Goal: Communication & Community: Answer question/provide support

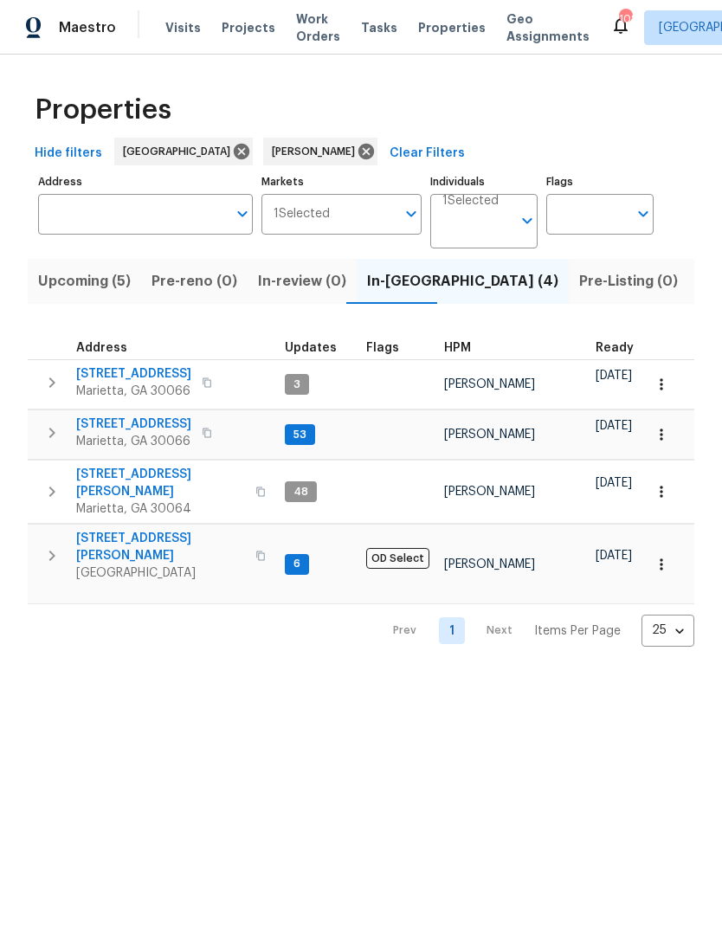
click at [116, 424] on span "692 Suholden Cir" at bounding box center [133, 424] width 115 height 17
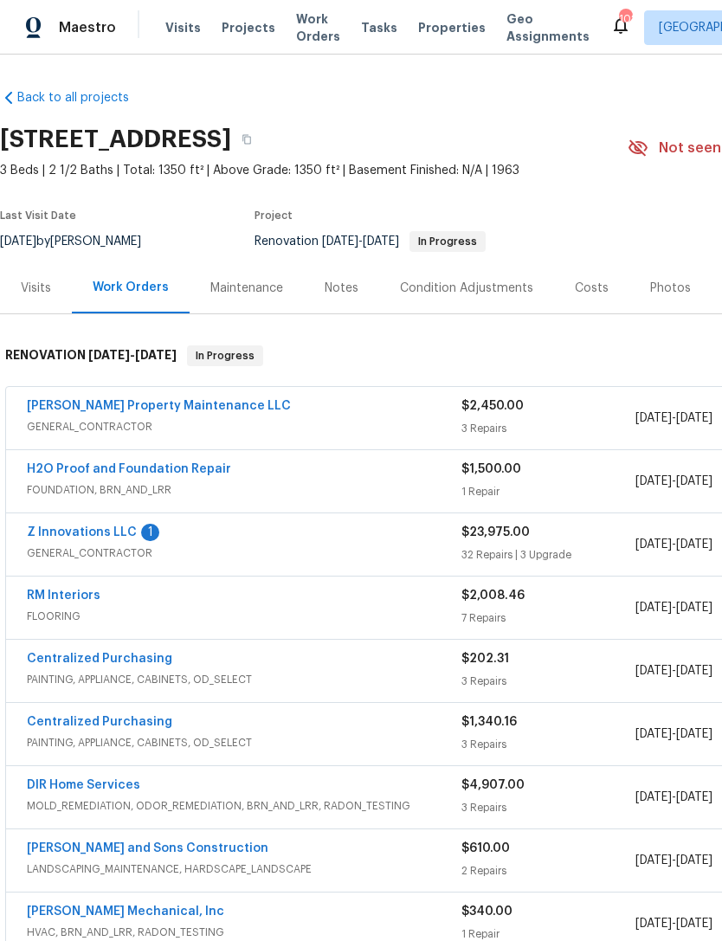
click at [87, 533] on link "Z Innovations LLC" at bounding box center [82, 533] width 110 height 12
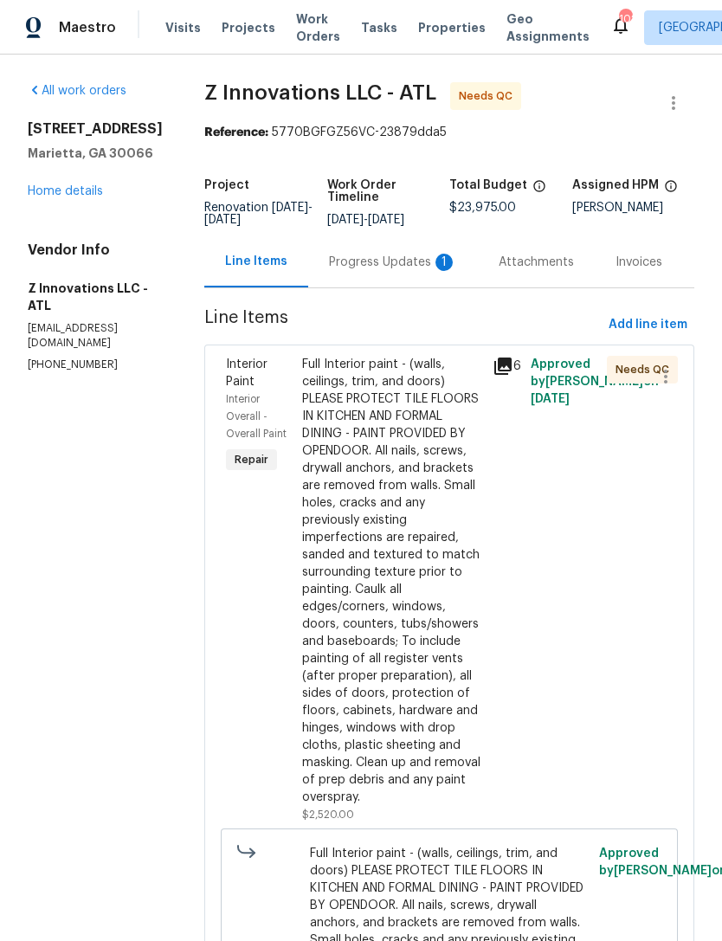
click at [404, 266] on div "Progress Updates 1" at bounding box center [393, 262] width 128 height 17
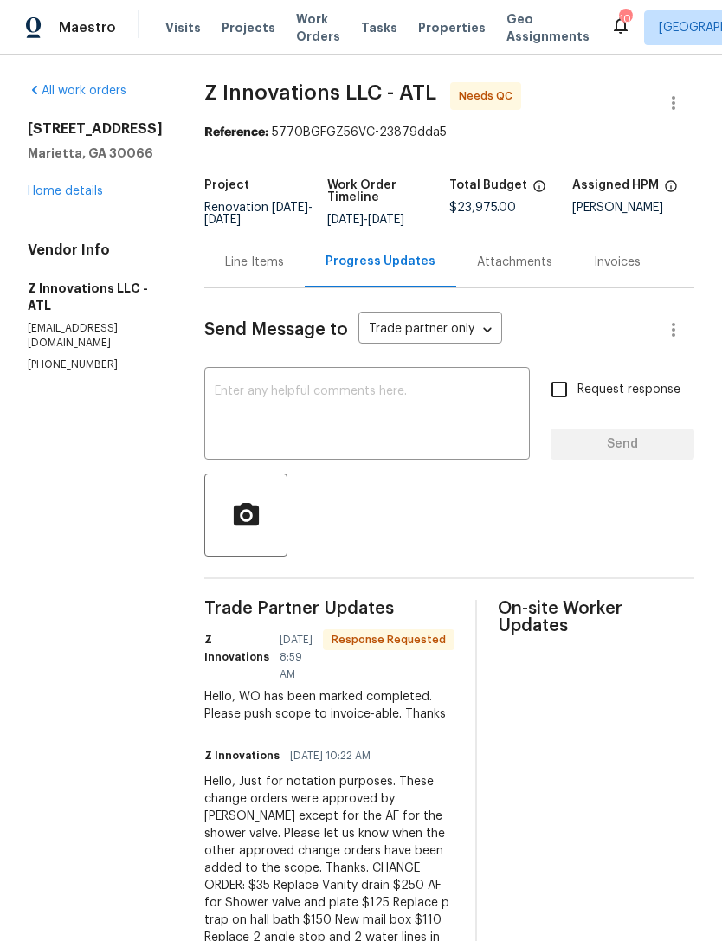
click at [87, 185] on link "Home details" at bounding box center [65, 191] width 75 height 12
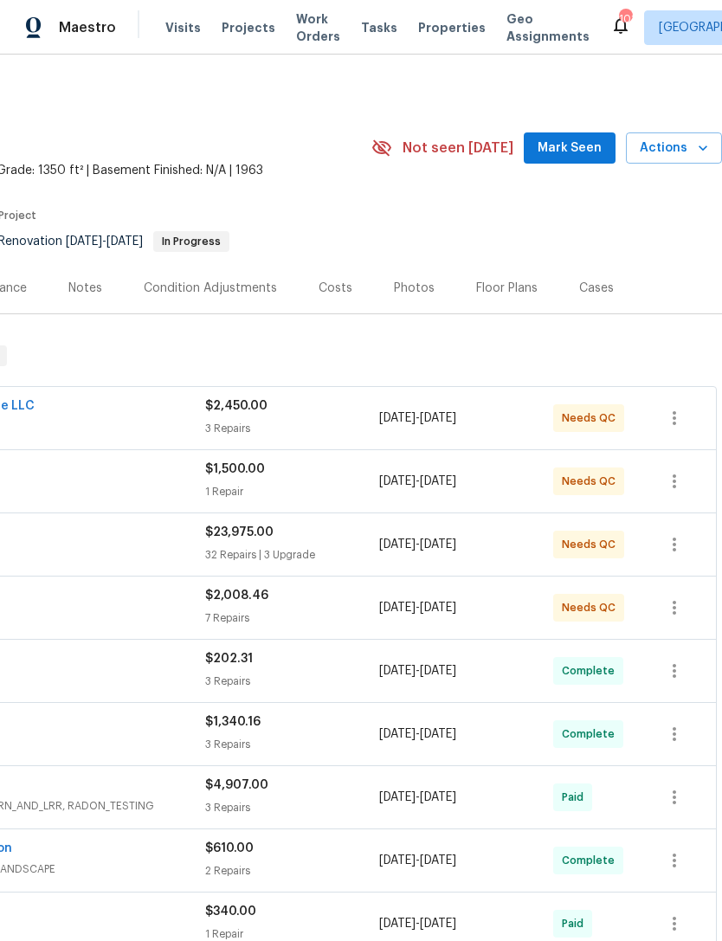
scroll to position [0, 256]
click at [566, 153] on span "Mark Seen" at bounding box center [570, 149] width 64 height 22
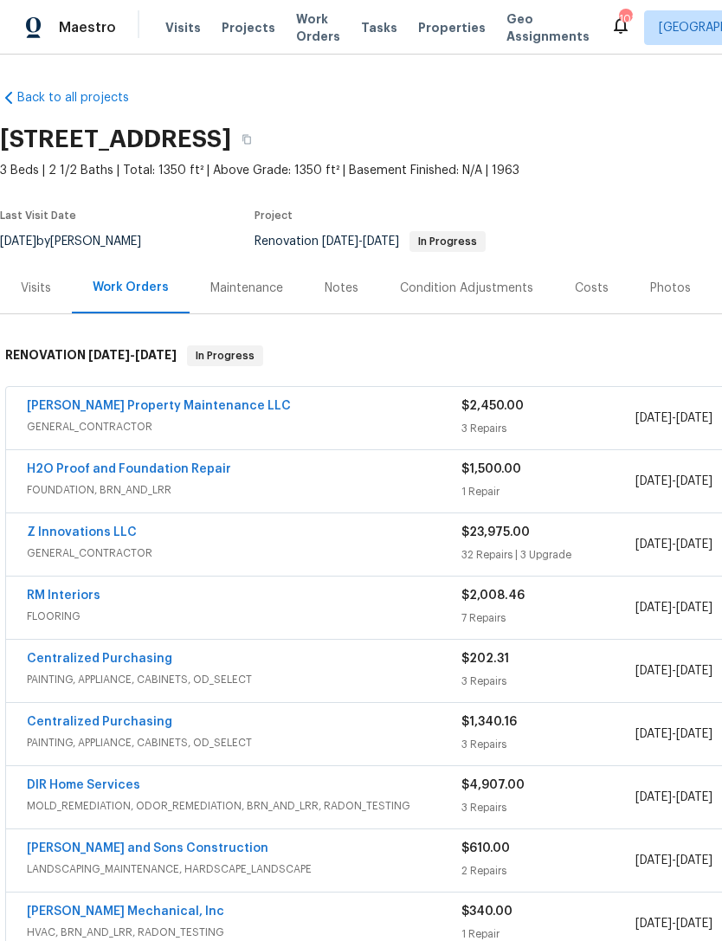
scroll to position [0, 0]
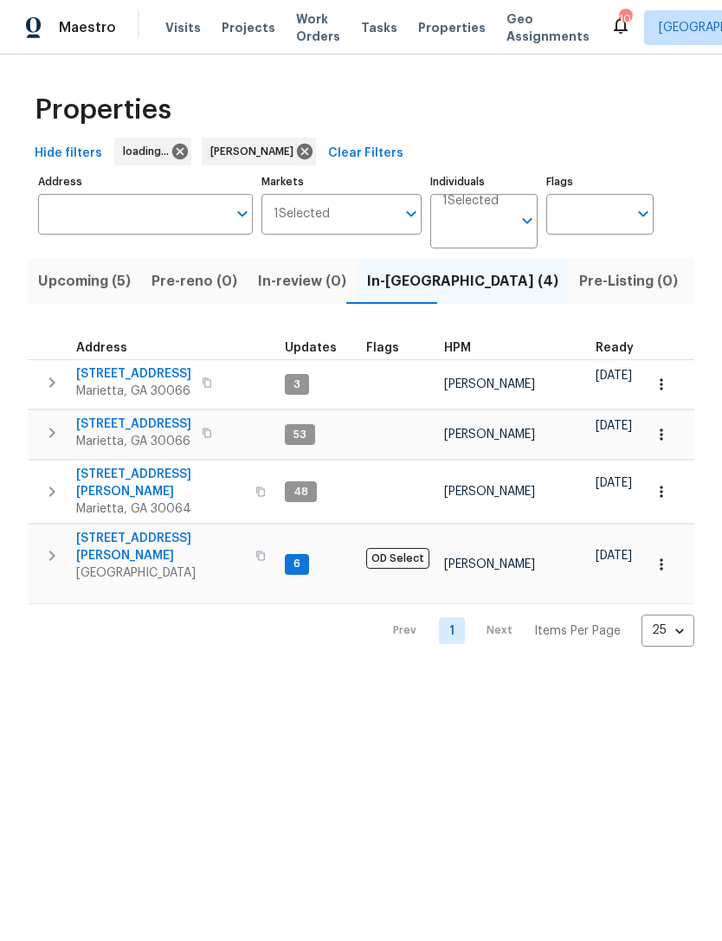
click at [699, 281] on span "Listed (13)" at bounding box center [734, 281] width 71 height 24
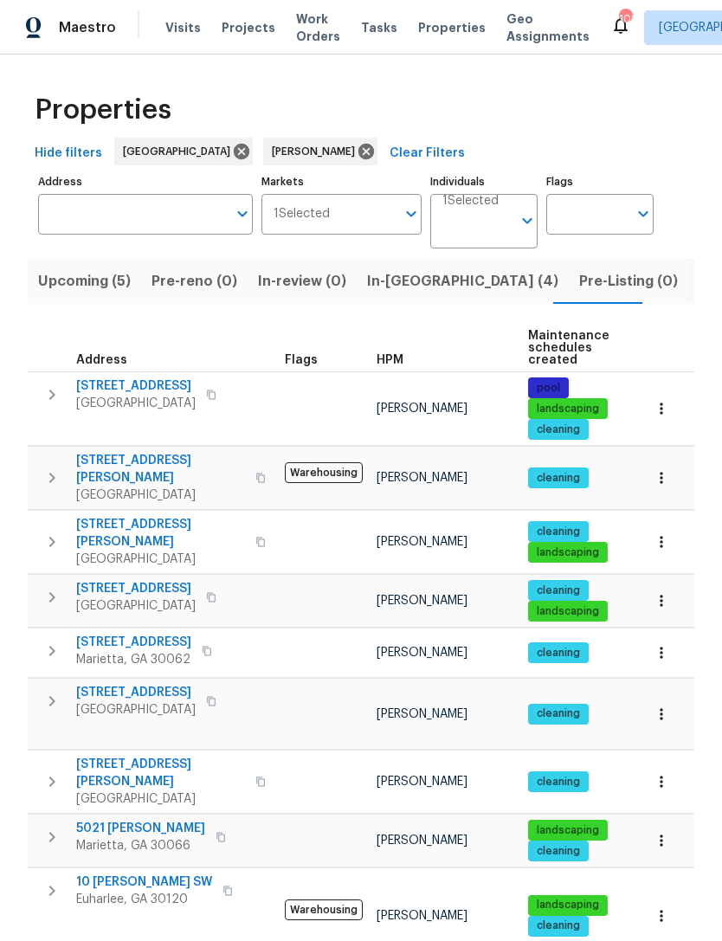
scroll to position [14, 0]
click at [134, 684] on span "107 Red Barn Ln" at bounding box center [136, 692] width 120 height 17
click at [145, 874] on span "10 Jasmine Ln SW" at bounding box center [144, 882] width 136 height 17
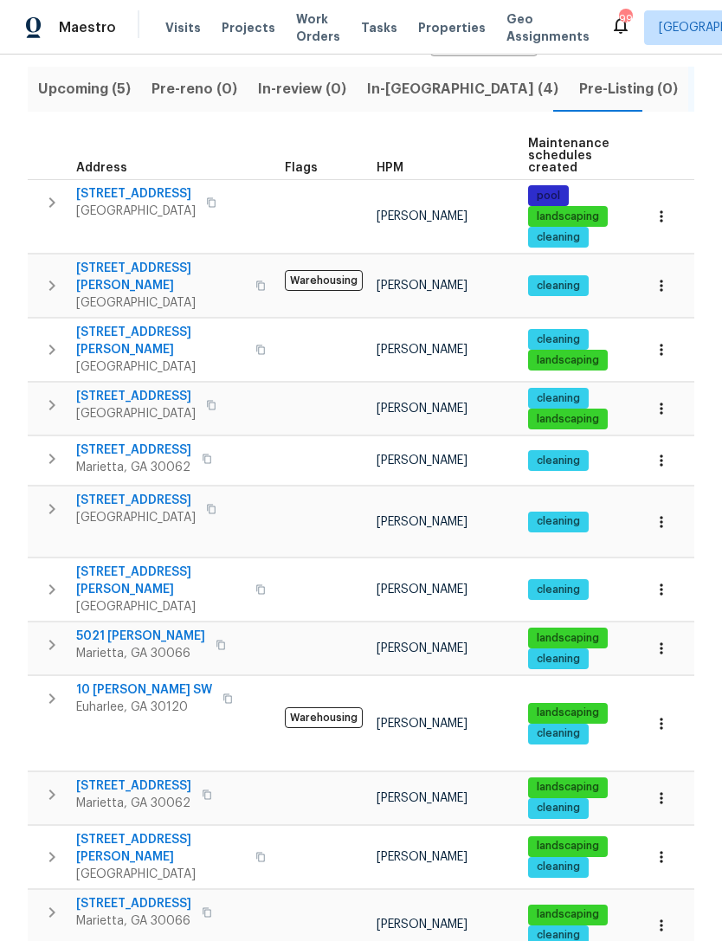
click at [139, 778] on span "2864 Sudbury Ct" at bounding box center [133, 786] width 115 height 17
click at [136, 682] on span "10 [PERSON_NAME] SW" at bounding box center [144, 690] width 136 height 17
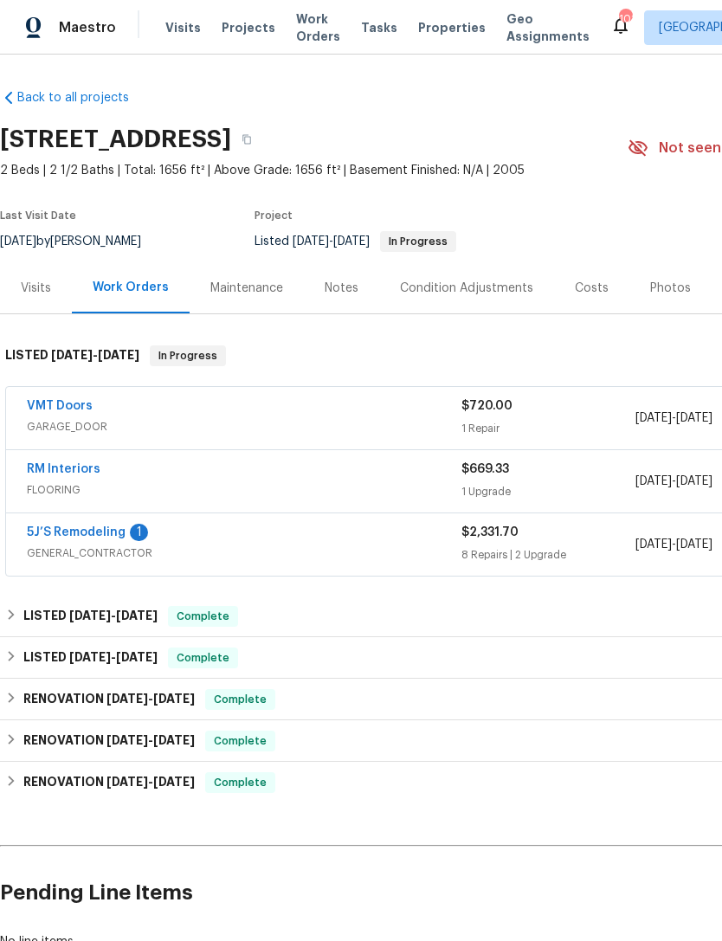
click at [75, 533] on link "5J’S Remodeling" at bounding box center [76, 533] width 99 height 12
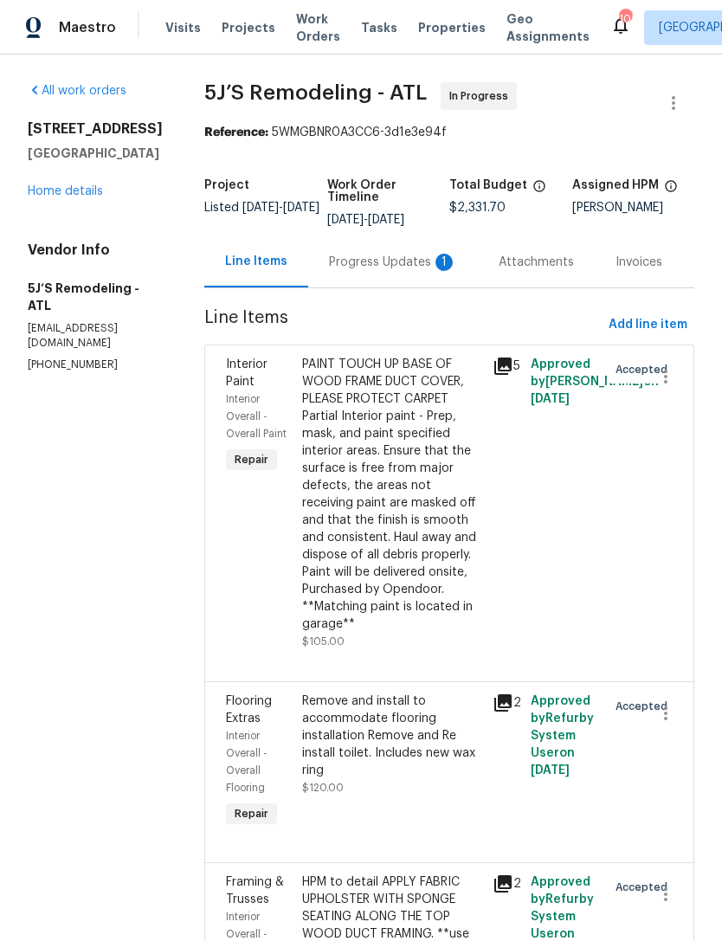
click at [377, 262] on div "Progress Updates 1" at bounding box center [393, 262] width 128 height 17
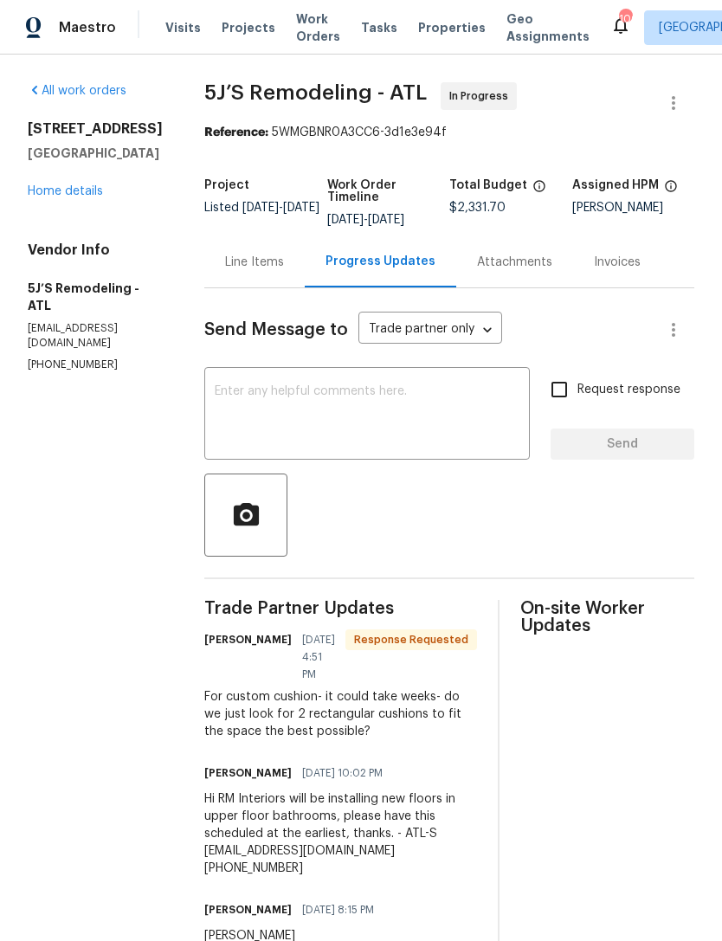
click at [345, 404] on textarea at bounding box center [367, 415] width 305 height 61
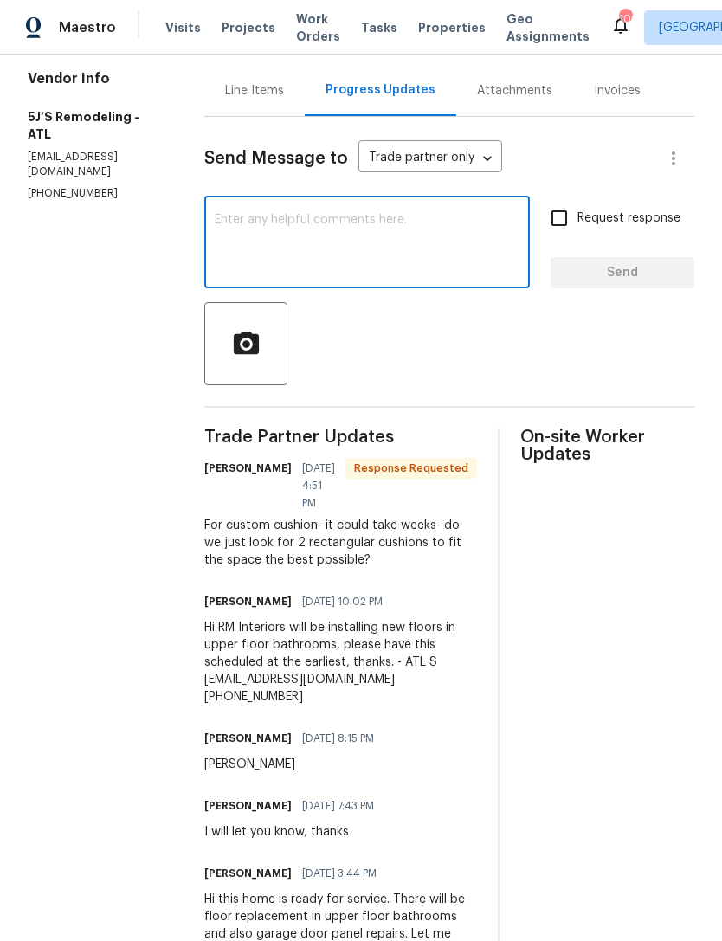
scroll to position [171, 0]
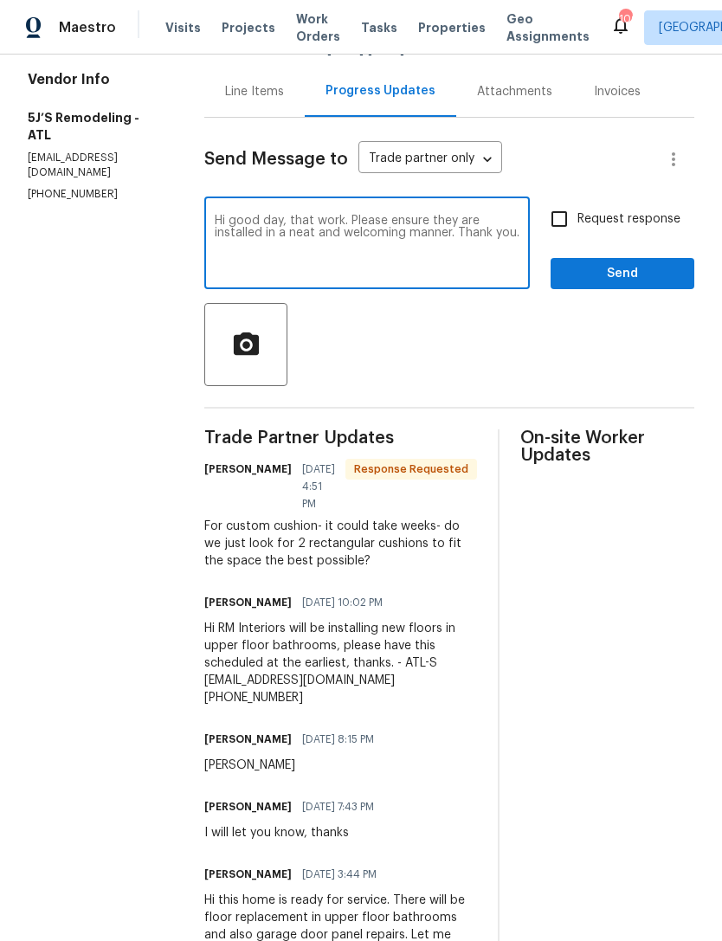
type textarea "Hi good day, that work. Please ensure they are installed in a neat and welcomin…"
click at [568, 227] on input "Request response" at bounding box center [559, 219] width 36 height 36
checkbox input "true"
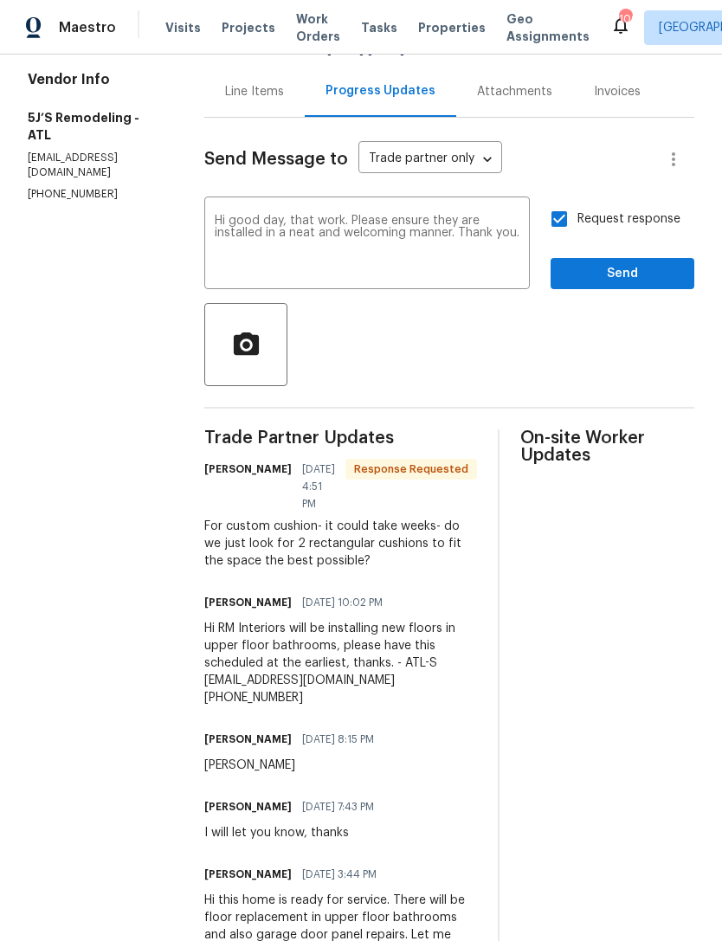
click at [627, 276] on span "Send" at bounding box center [623, 274] width 116 height 22
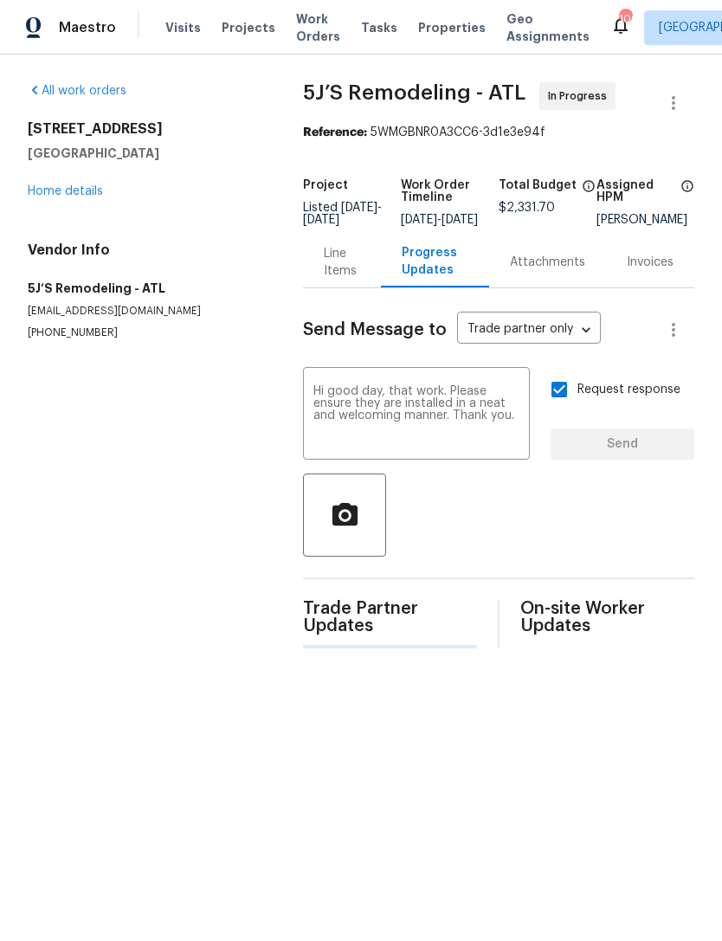
scroll to position [0, 0]
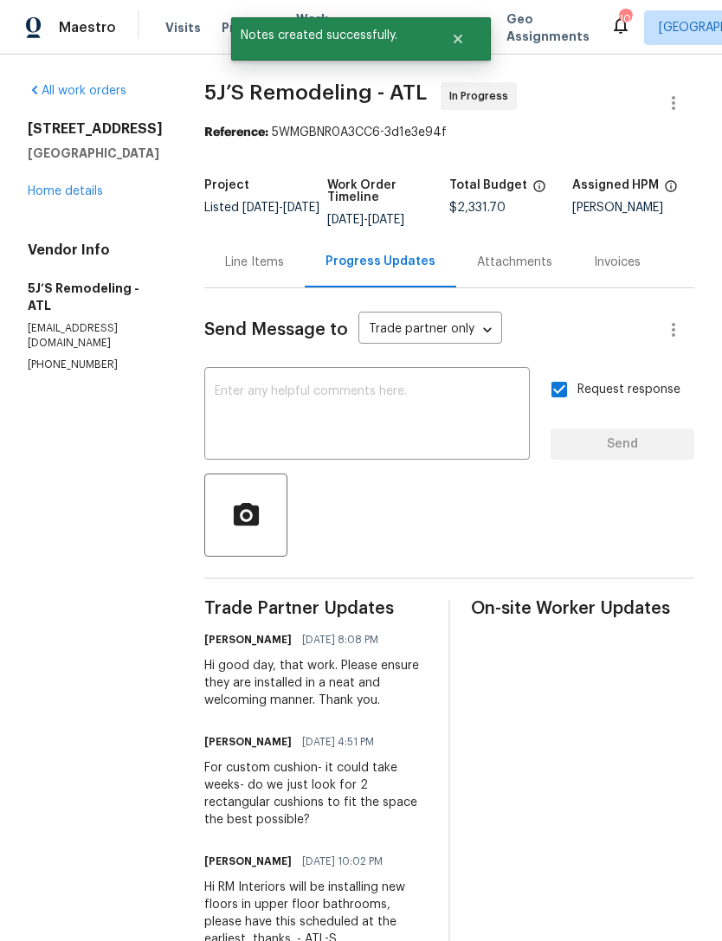
click at [412, 411] on textarea at bounding box center [367, 415] width 305 height 61
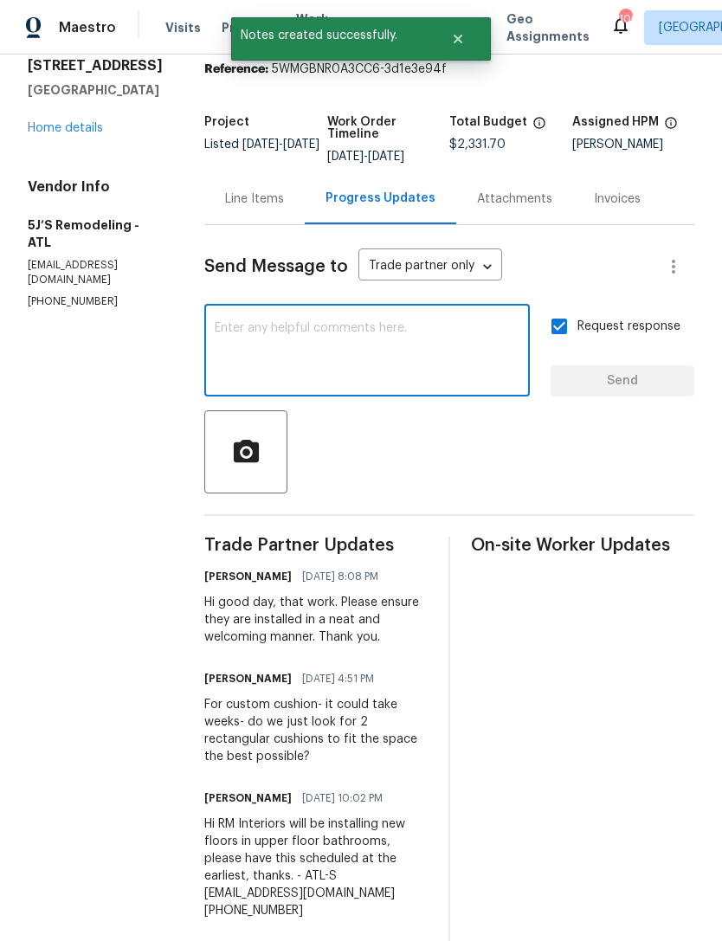
scroll to position [94, 0]
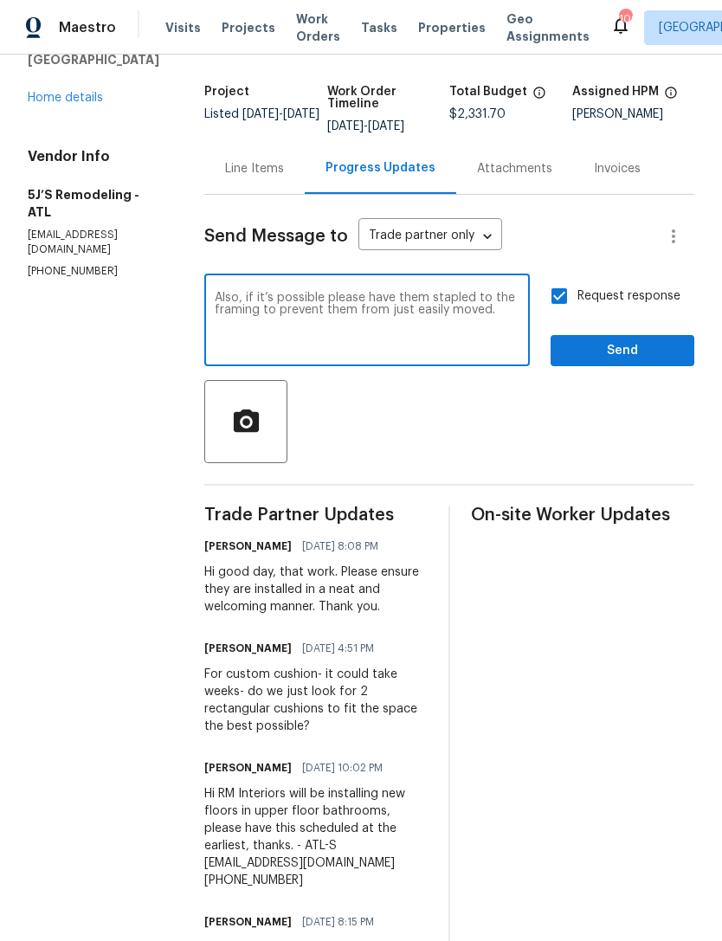
type textarea "Also, if it’s possible please have them stapled to the framing to prevent them …"
click at [619, 359] on span "Send" at bounding box center [623, 351] width 116 height 22
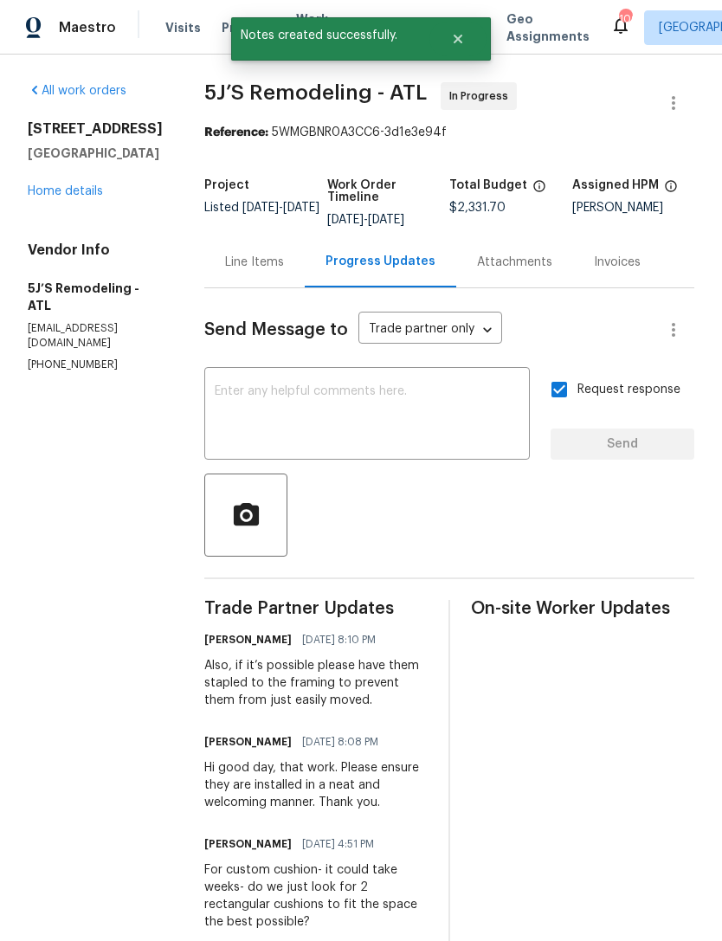
click at [77, 185] on link "Home details" at bounding box center [65, 191] width 75 height 12
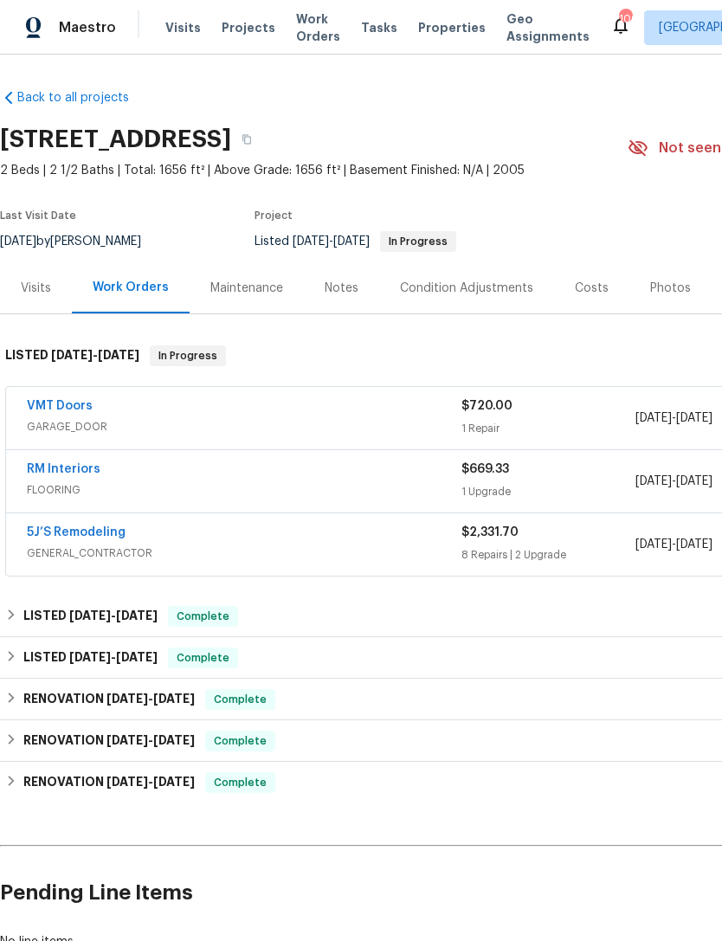
click at [33, 285] on div "Visits" at bounding box center [36, 288] width 30 height 17
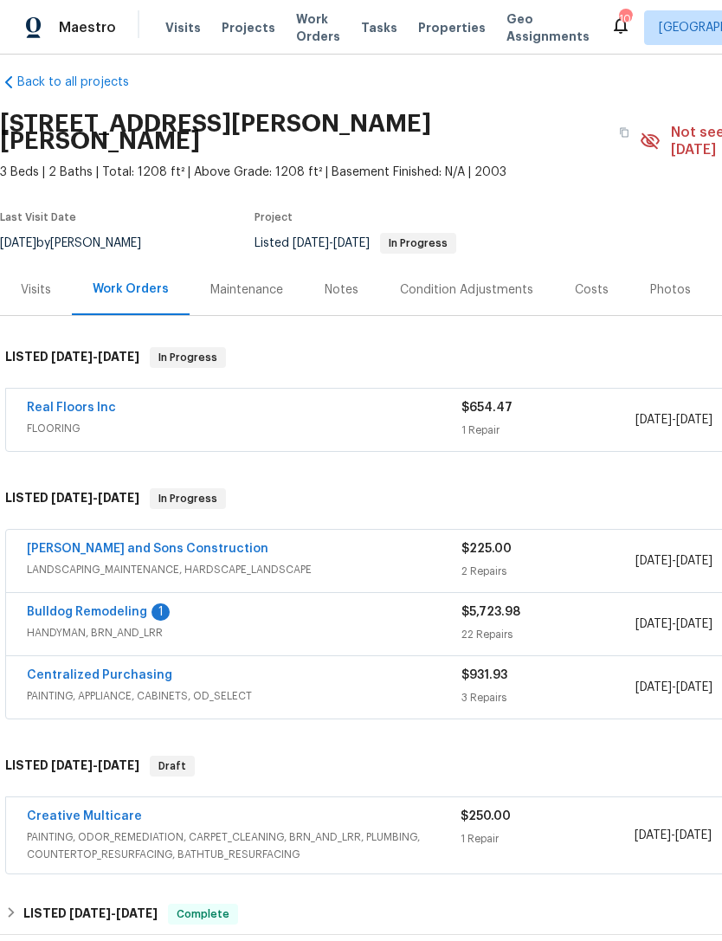
scroll to position [14, 0]
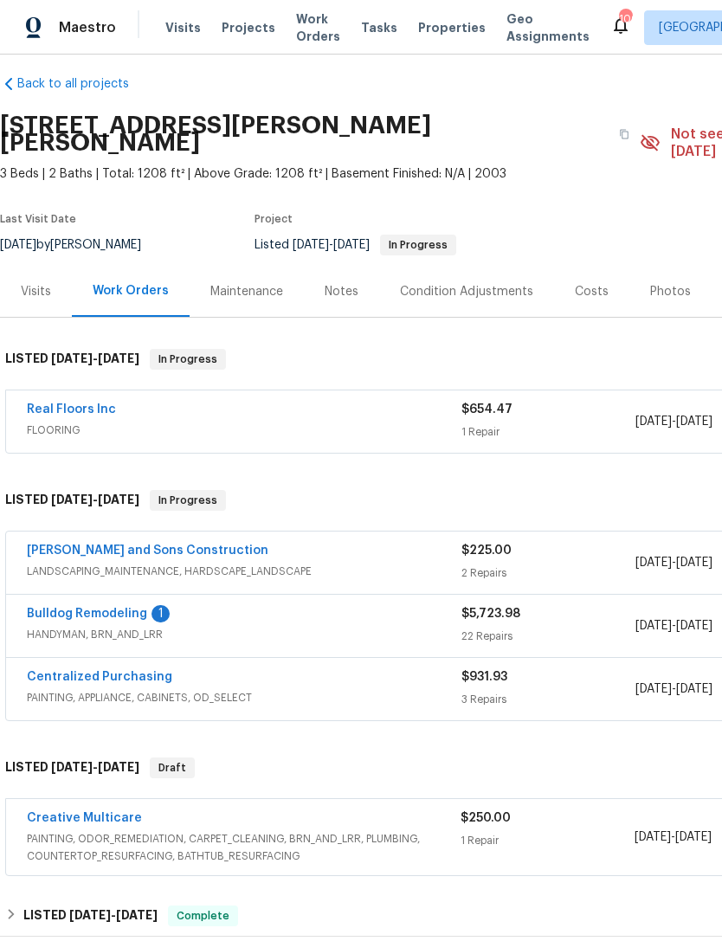
click at [99, 608] on link "Bulldog Remodeling" at bounding box center [87, 614] width 120 height 12
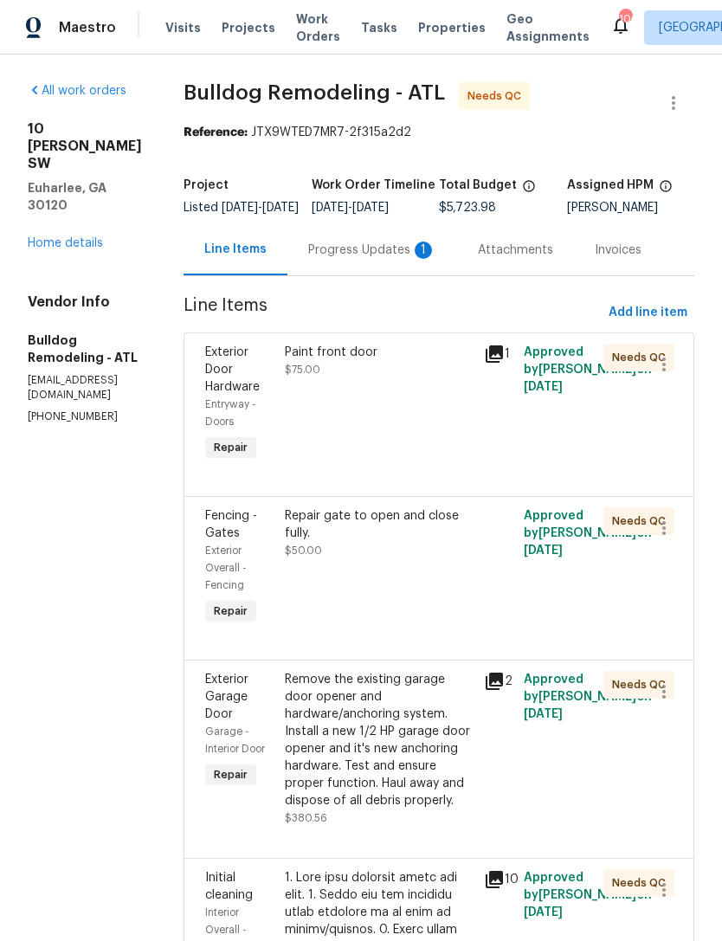
click at [377, 275] on div "Progress Updates 1" at bounding box center [373, 249] width 170 height 51
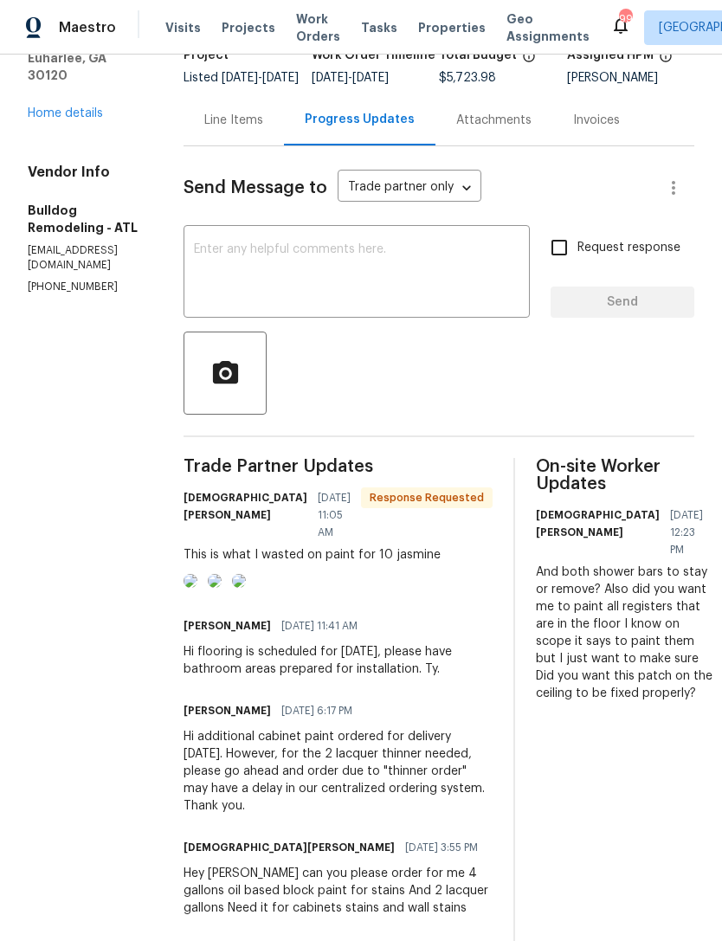
scroll to position [134, 0]
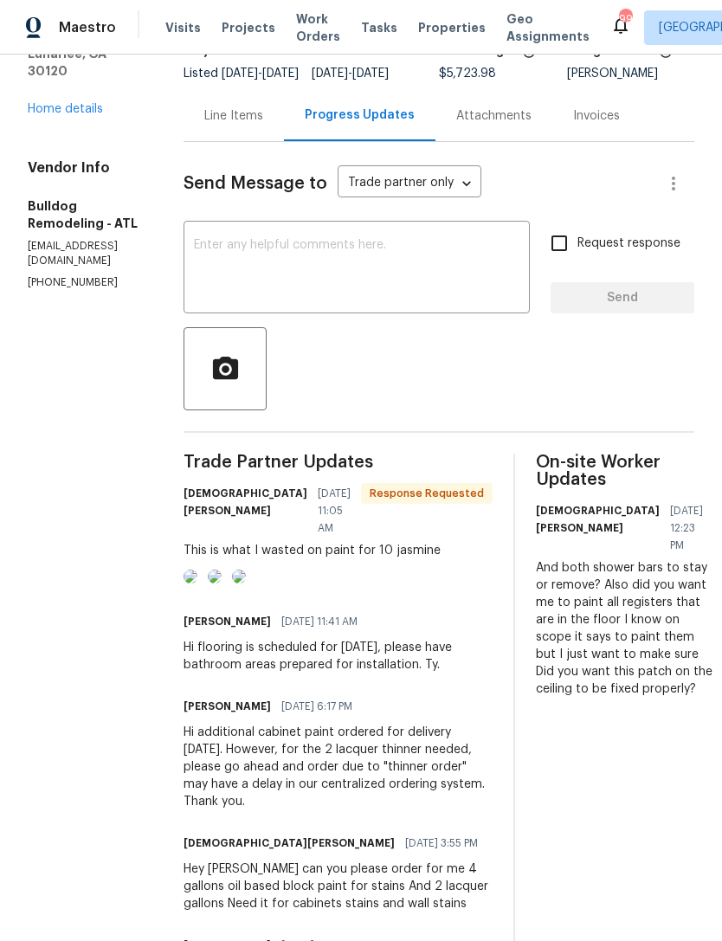
click at [197, 584] on img at bounding box center [191, 577] width 14 height 14
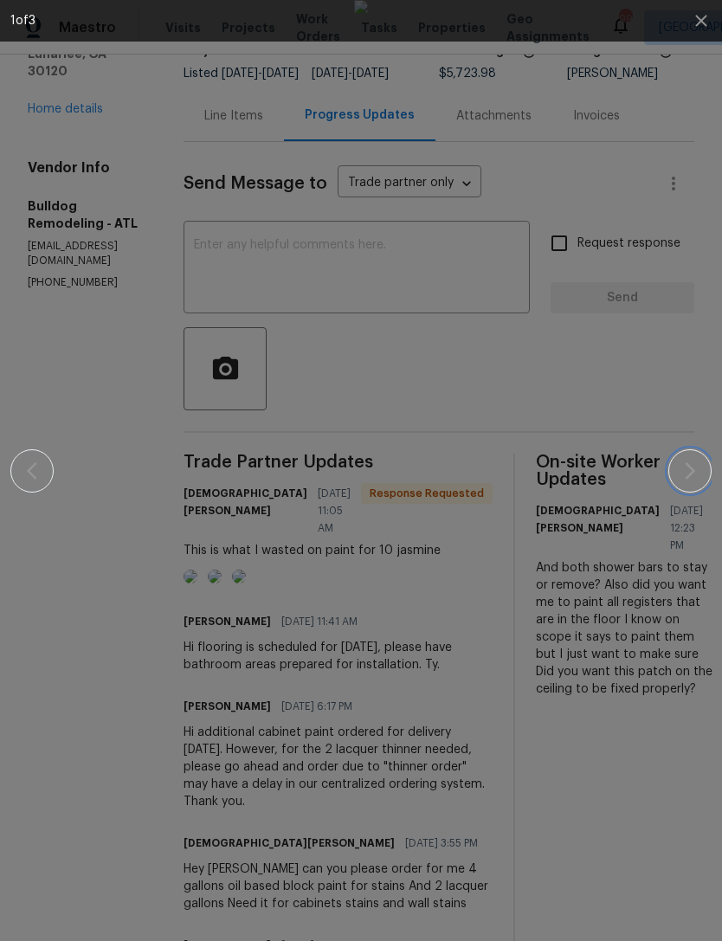
click at [684, 471] on icon "button" at bounding box center [690, 471] width 21 height 21
click at [684, 466] on icon "button" at bounding box center [690, 471] width 21 height 21
click at [677, 480] on button "button" at bounding box center [690, 471] width 43 height 43
click at [683, 472] on icon "button" at bounding box center [690, 471] width 21 height 21
click at [685, 403] on div at bounding box center [361, 470] width 702 height 941
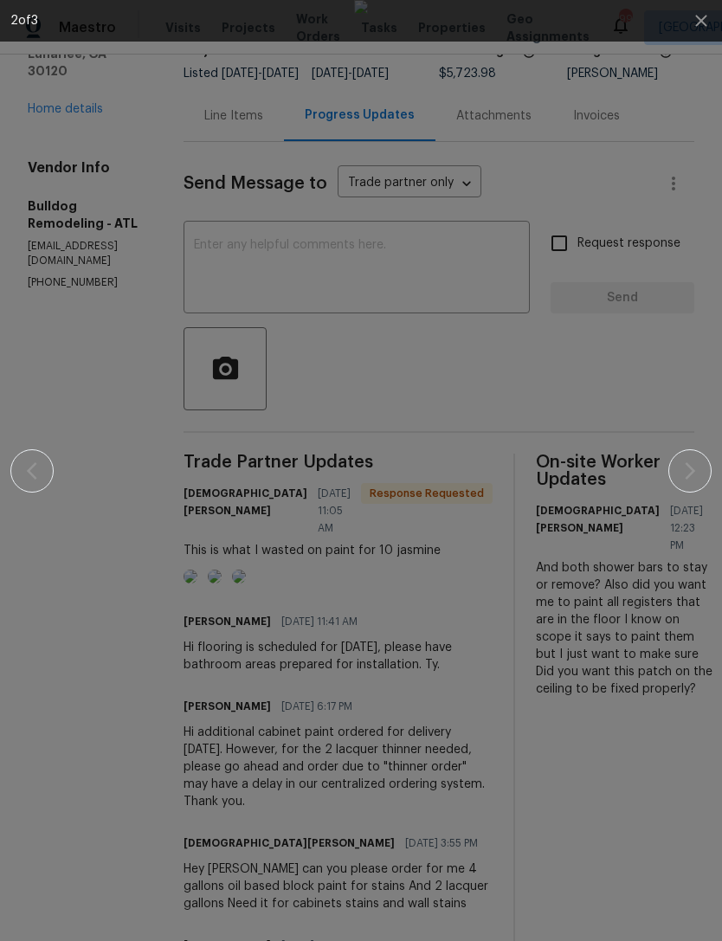
click at [689, 390] on div at bounding box center [361, 470] width 702 height 941
click at [702, 18] on icon "button" at bounding box center [701, 20] width 21 height 21
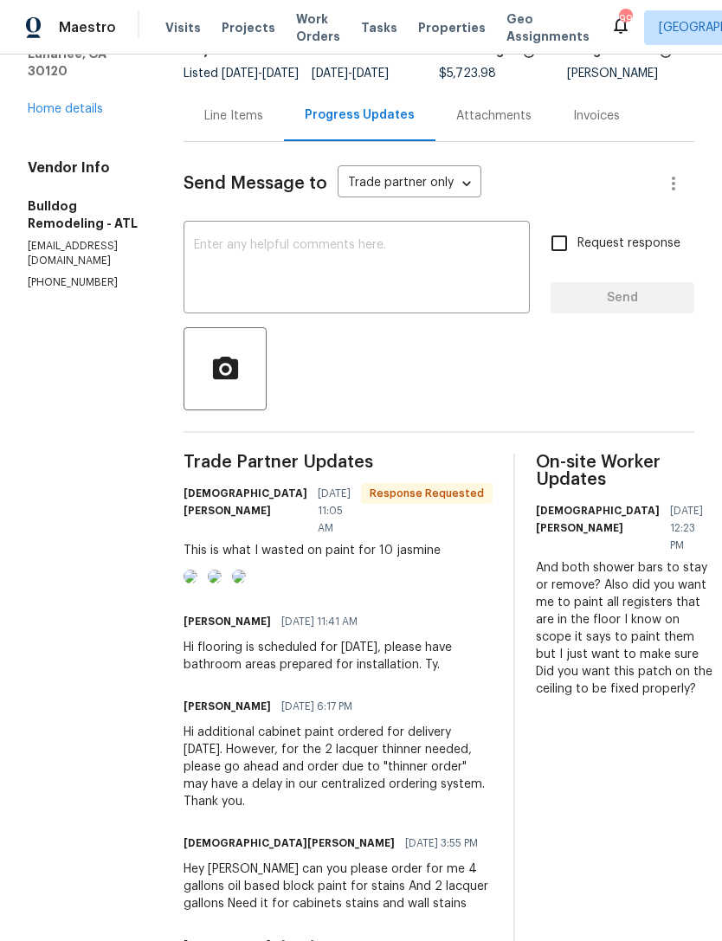
click at [197, 584] on img at bounding box center [191, 577] width 14 height 14
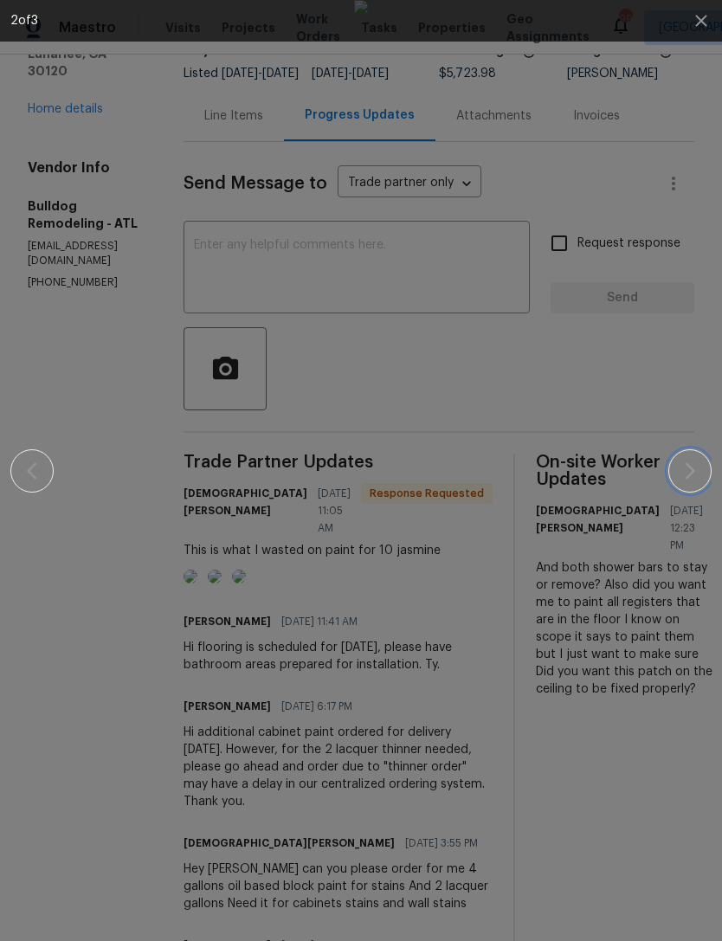
click at [688, 469] on icon "button" at bounding box center [690, 471] width 21 height 21
click at [685, 462] on icon "button" at bounding box center [690, 471] width 21 height 21
click at [683, 465] on icon "button" at bounding box center [690, 471] width 21 height 21
click at [40, 475] on icon "button" at bounding box center [32, 471] width 21 height 21
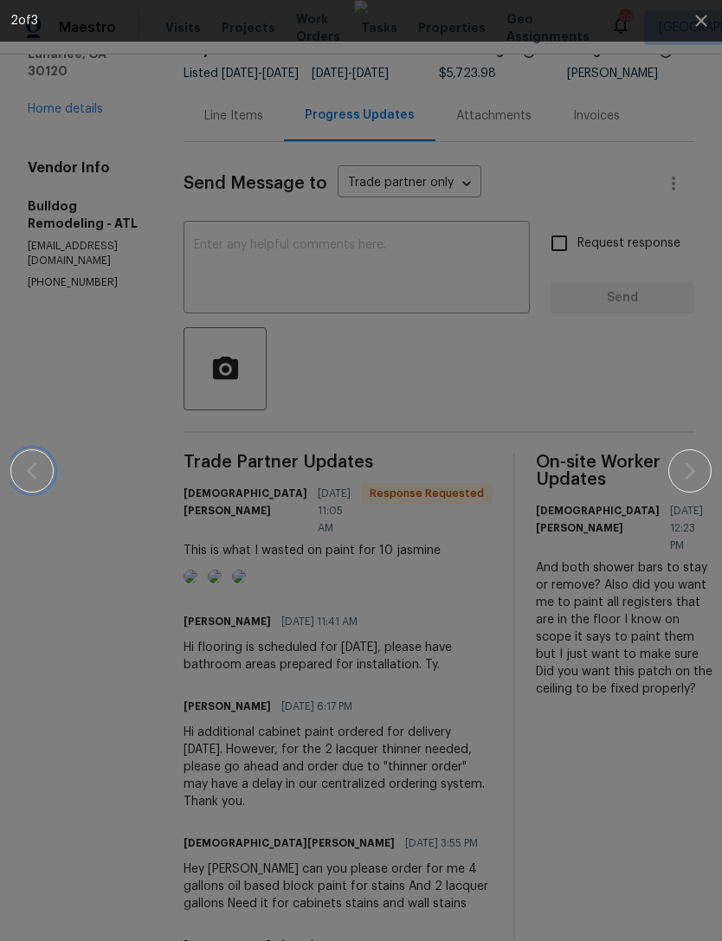
click at [23, 465] on icon "button" at bounding box center [32, 471] width 21 height 21
click at [667, 272] on div at bounding box center [361, 470] width 702 height 941
click at [697, 20] on icon "button" at bounding box center [701, 20] width 21 height 21
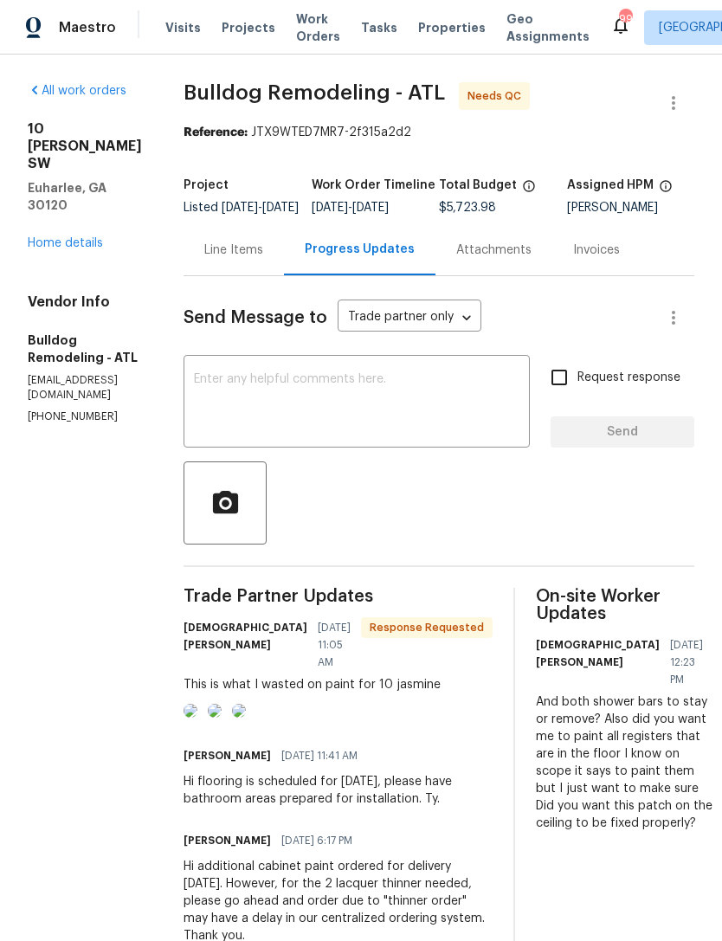
scroll to position [0, 0]
click at [59, 178] on div "10 Jasmine Ln SW Euharlee, GA 30120 Home details" at bounding box center [85, 186] width 114 height 132
click at [57, 237] on link "Home details" at bounding box center [65, 243] width 75 height 12
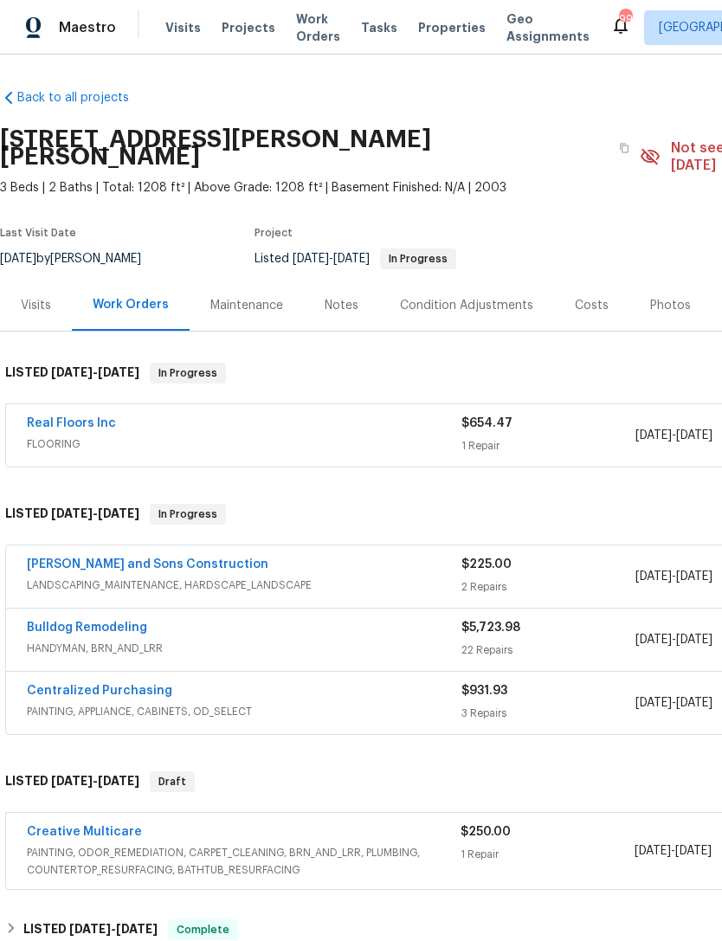
click at [105, 622] on link "Bulldog Remodeling" at bounding box center [87, 628] width 120 height 12
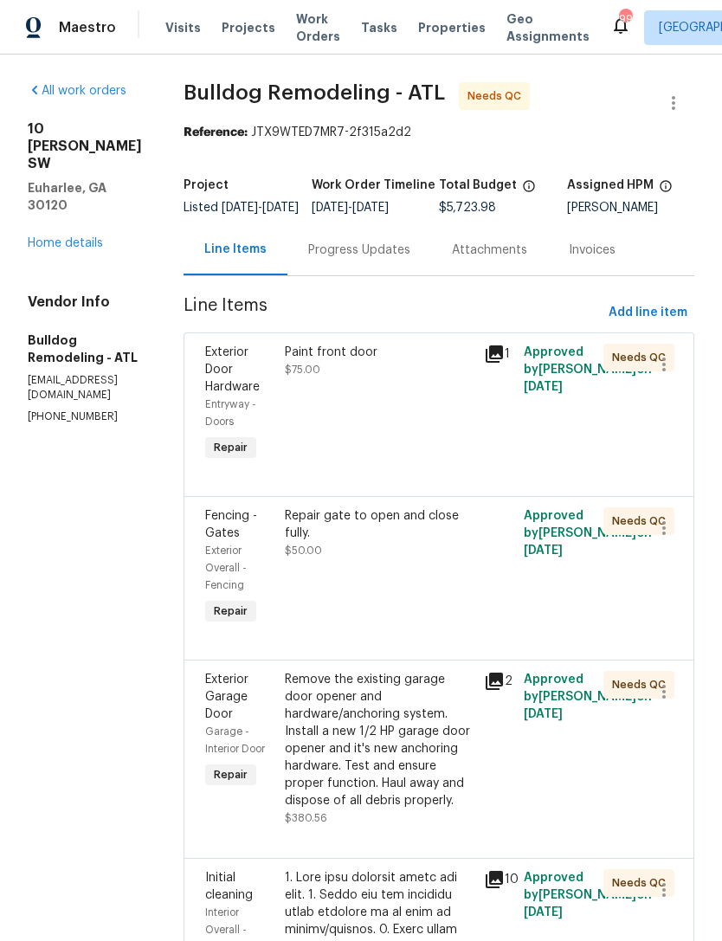
click at [391, 259] on div "Progress Updates" at bounding box center [359, 250] width 102 height 17
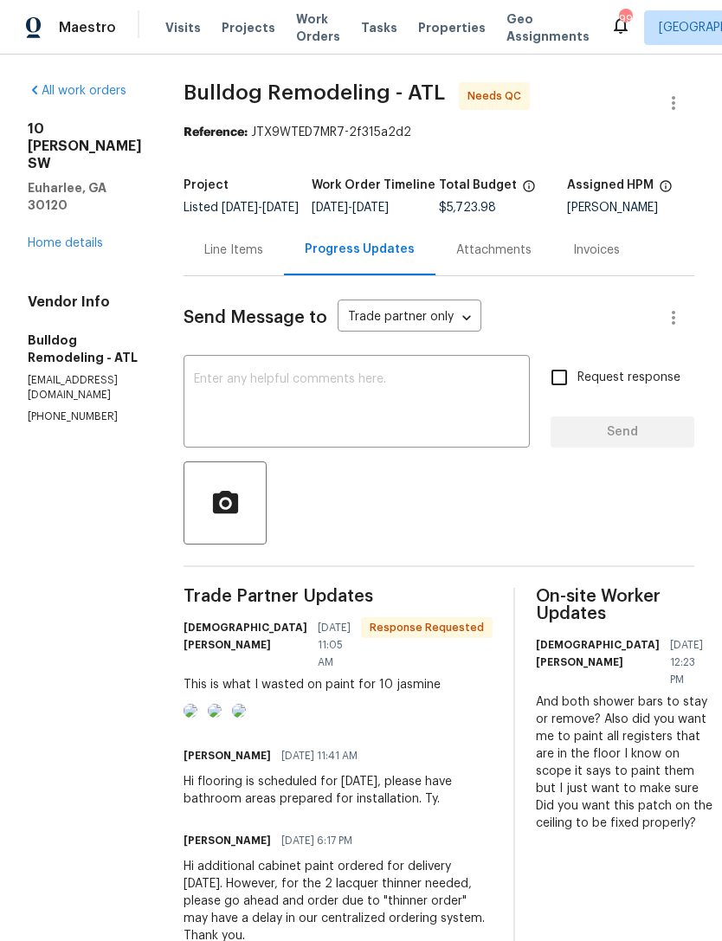
click at [197, 718] on img at bounding box center [191, 711] width 14 height 14
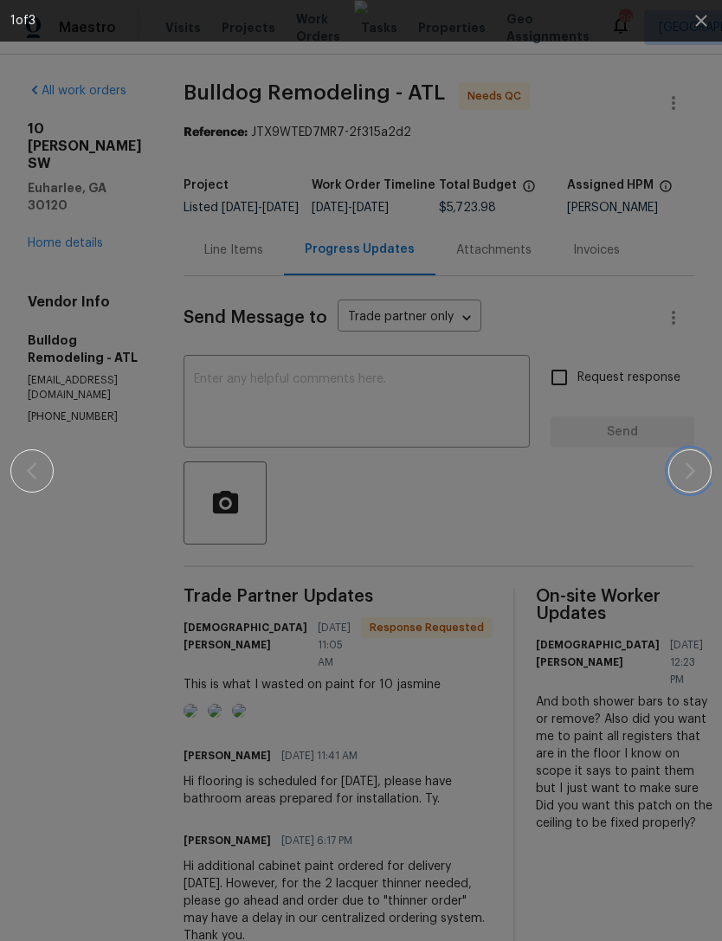
click at [688, 469] on icon "button" at bounding box center [690, 471] width 21 height 21
click at [687, 471] on icon "button" at bounding box center [690, 471] width 21 height 21
click at [688, 475] on icon "button" at bounding box center [690, 471] width 21 height 21
click at [683, 488] on button "button" at bounding box center [690, 471] width 43 height 43
click at [663, 119] on div at bounding box center [361, 470] width 702 height 941
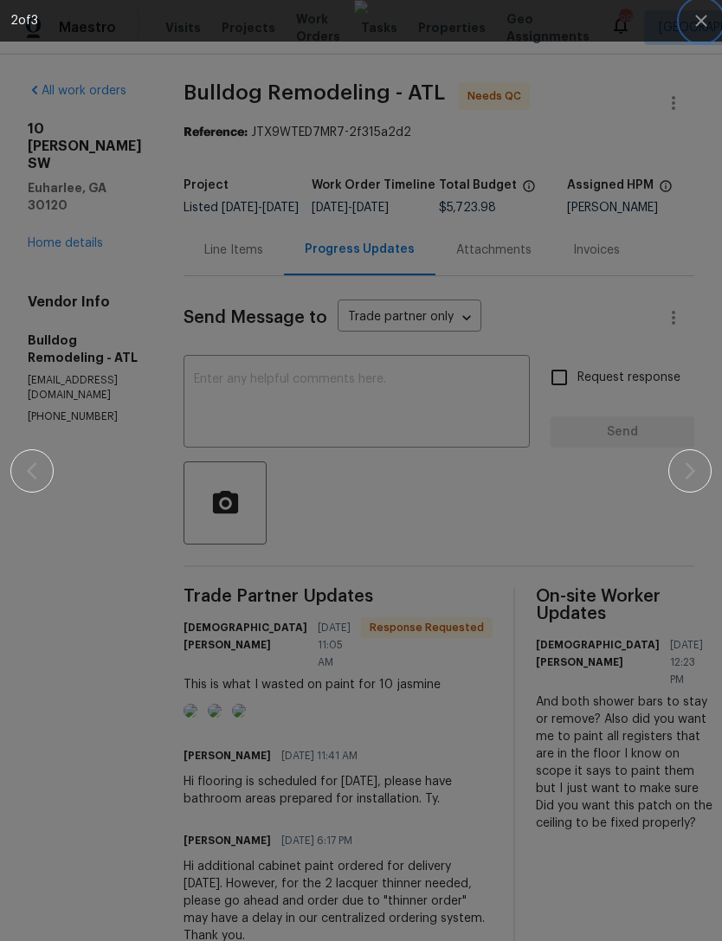
click at [702, 17] on icon "button" at bounding box center [701, 20] width 21 height 21
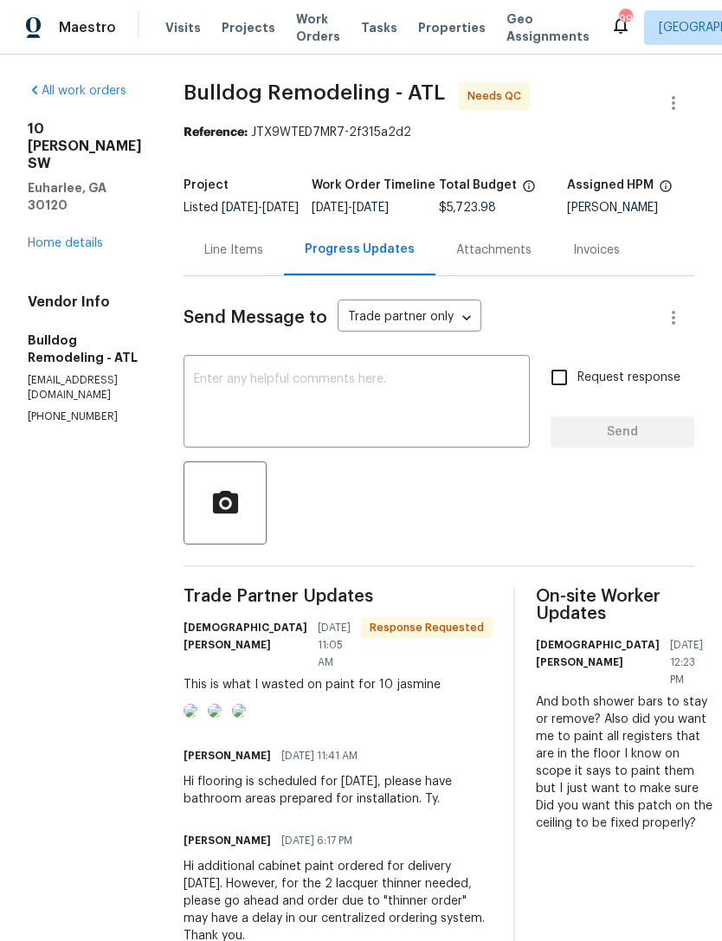
click at [87, 237] on link "Home details" at bounding box center [65, 243] width 75 height 12
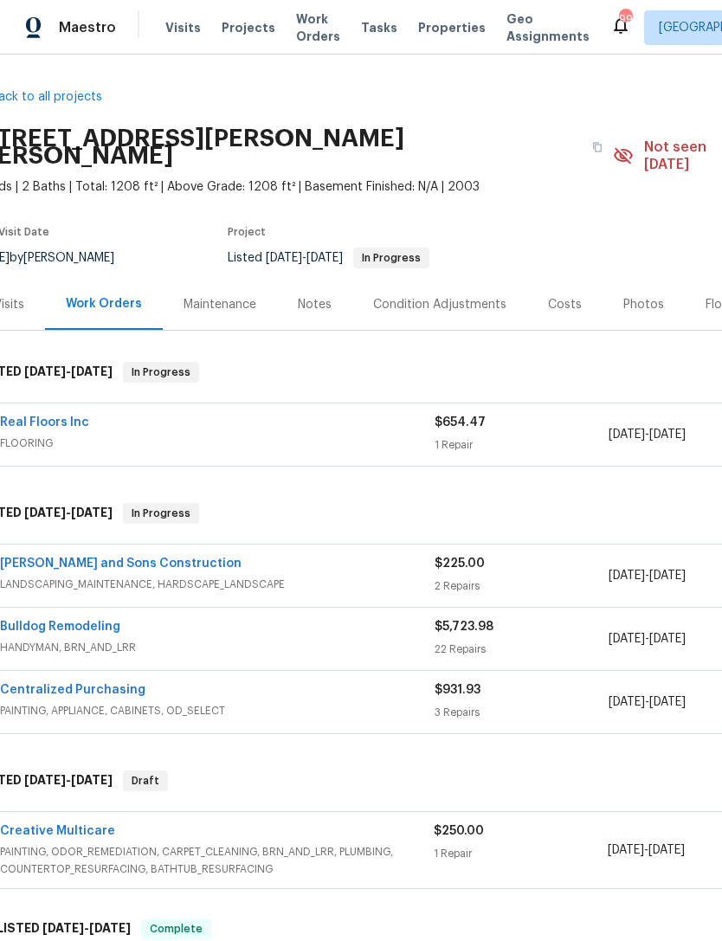
scroll to position [3, 31]
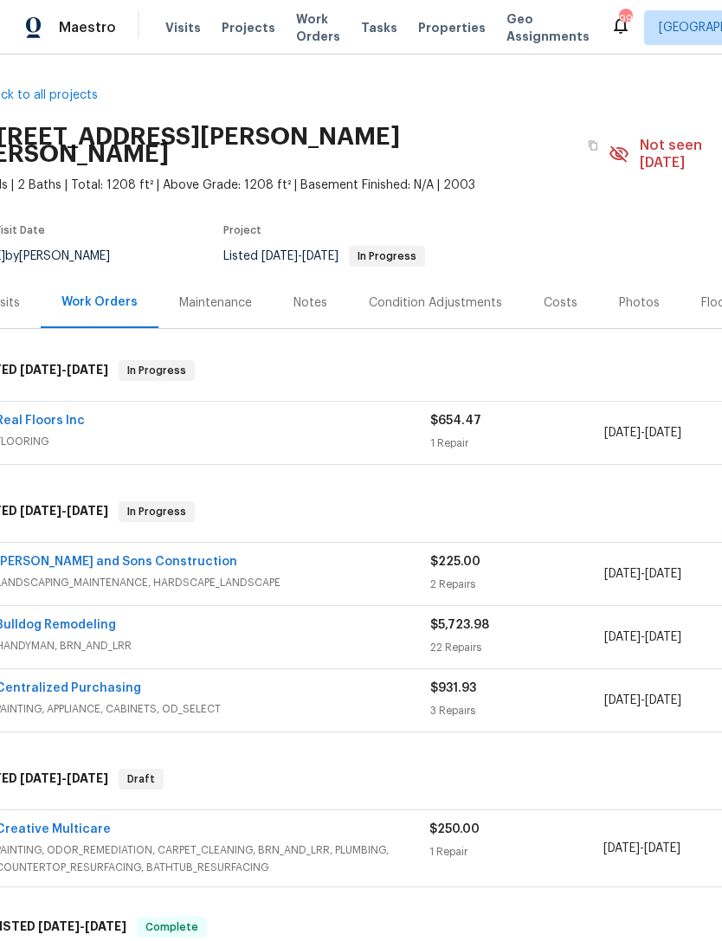
click at [248, 637] on span "HANDYMAN, BRN_AND_LRR" at bounding box center [213, 645] width 435 height 17
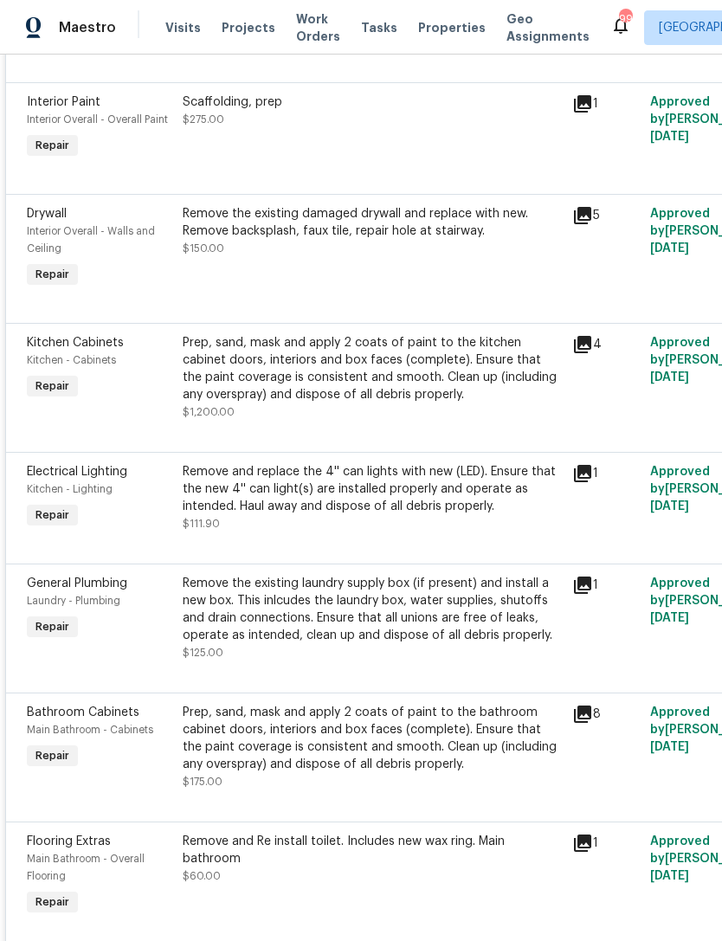
scroll to position [2768, 0]
click at [104, 344] on span "Kitchen Cabinets" at bounding box center [75, 344] width 97 height 12
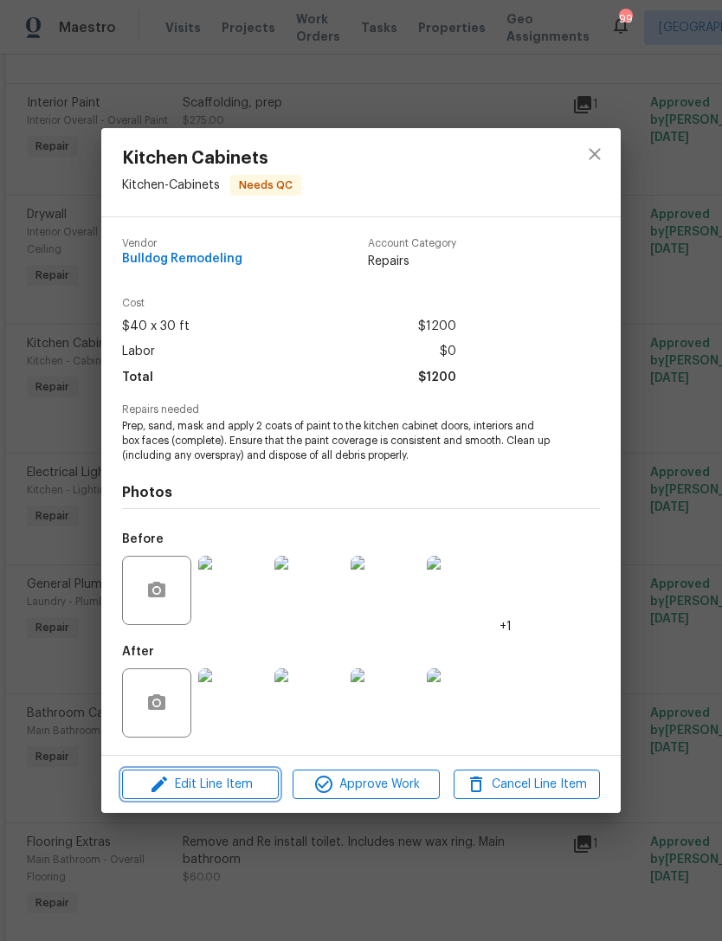
click at [214, 787] on span "Edit Line Item" at bounding box center [200, 785] width 146 height 22
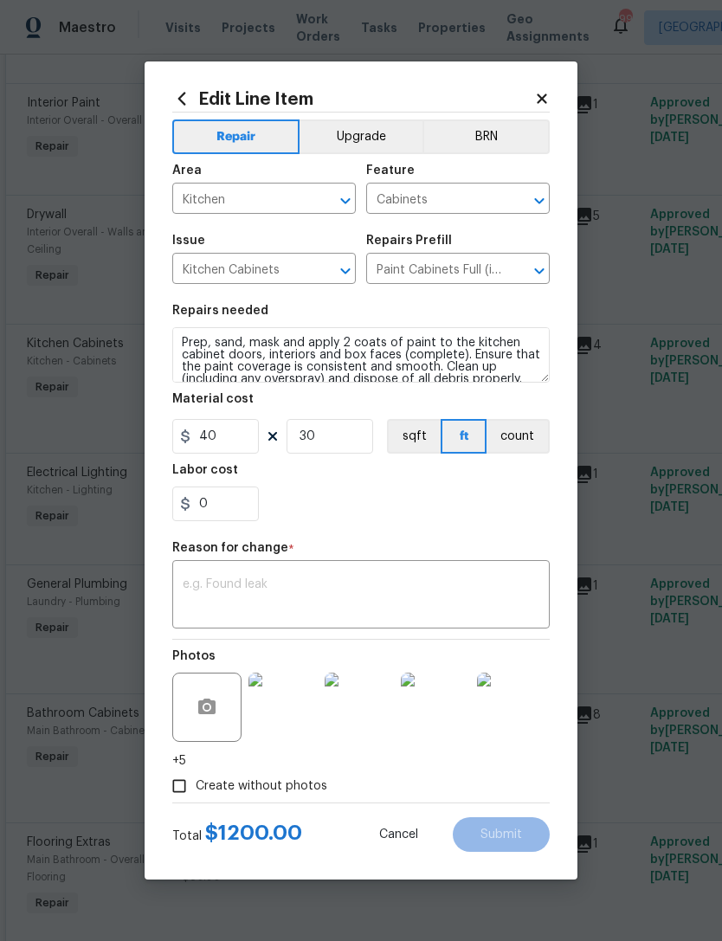
click at [340, 587] on textarea at bounding box center [361, 597] width 357 height 36
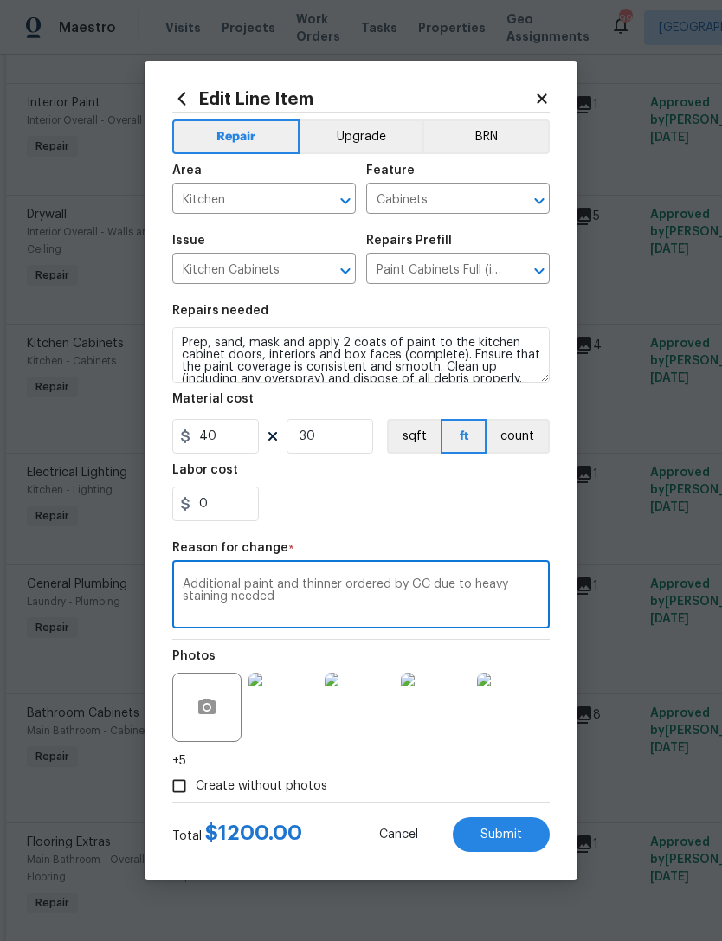
click at [278, 590] on textarea "Additional paint and thinner ordered by GC due to heavy staining needed" at bounding box center [361, 597] width 357 height 36
click at [346, 605] on textarea "Additional primer, paint and thinner ordered by GC due to heavy staining needed" at bounding box center [361, 597] width 357 height 36
click at [274, 594] on textarea "Additional primer, paint and thinner ordered by GC due to heavy staining needed…" at bounding box center [361, 597] width 357 height 36
click at [362, 610] on textarea "Additional primer, paint and thinner ordered by GC due to heavy primer needed f…" at bounding box center [361, 597] width 357 height 36
type textarea "Additional primer, paint and thinner ordered by GC due to heavy primer needed f…"
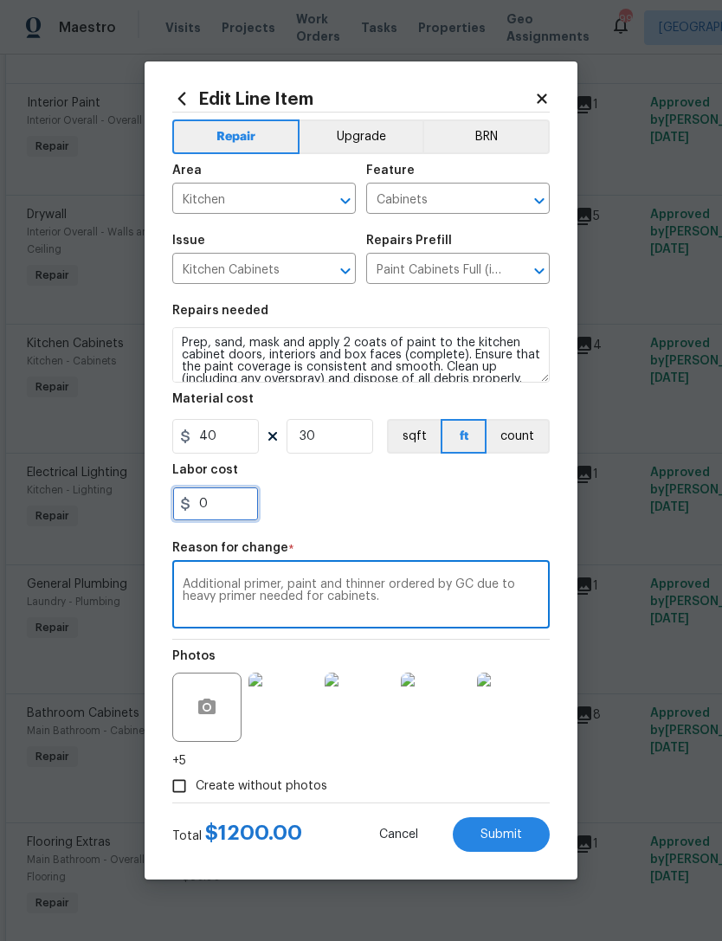
click at [231, 509] on input "0" at bounding box center [215, 504] width 87 height 35
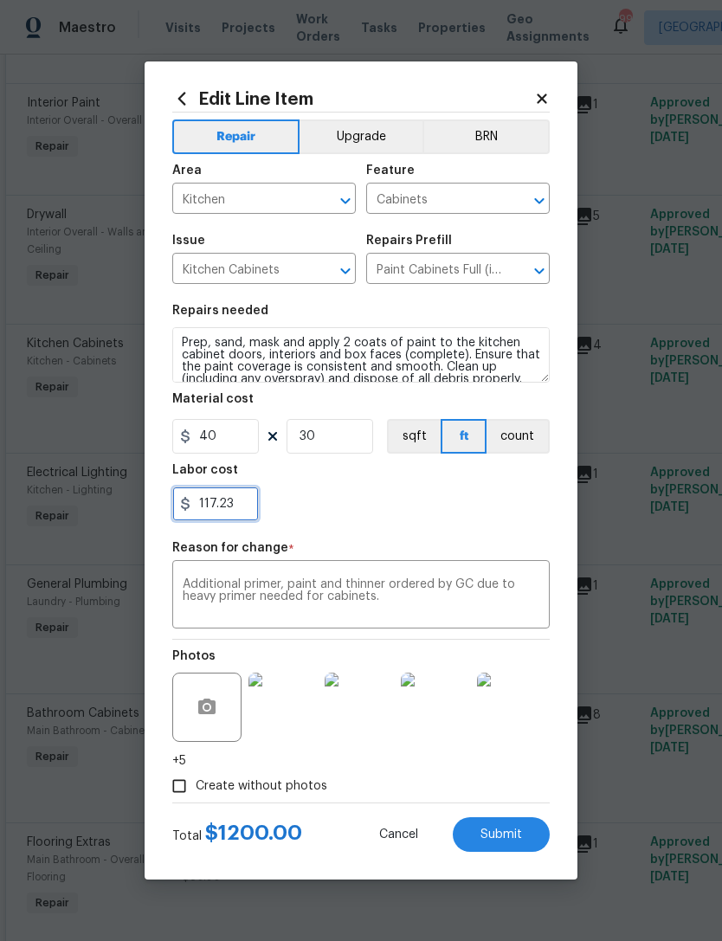
type input "117.23"
click at [465, 520] on div "117.23" at bounding box center [361, 504] width 378 height 35
click at [467, 591] on textarea "Additional primer, paint and thinner ordered by GC due to heavy primer needed f…" at bounding box center [361, 597] width 357 height 36
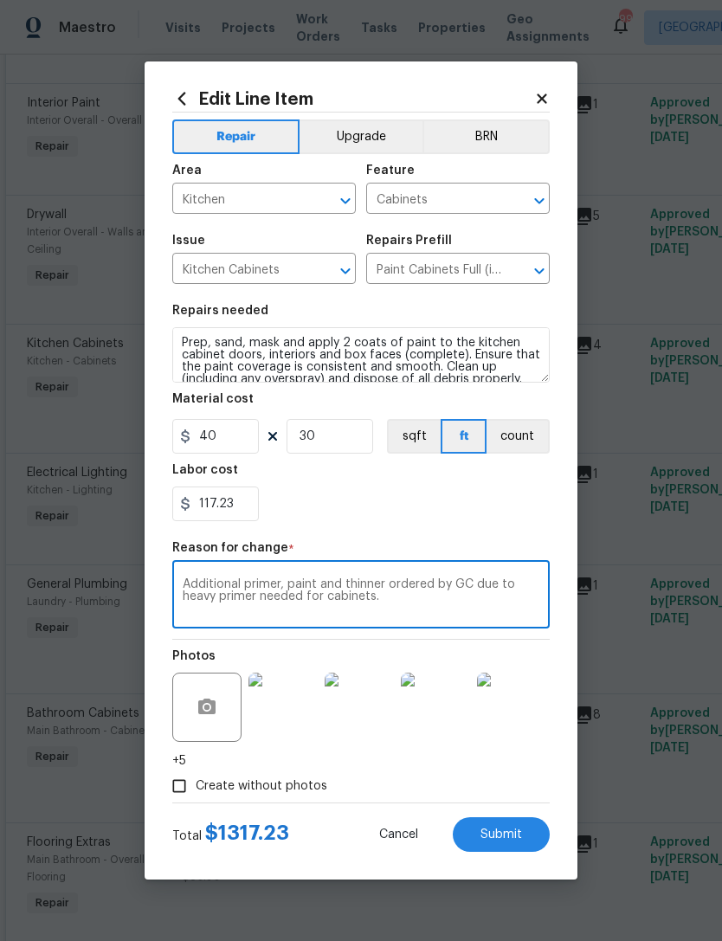
click at [474, 583] on textarea "Additional primer, paint and thinner ordered by GC due to heavy primer needed f…" at bounding box center [361, 597] width 357 height 36
click at [418, 609] on textarea "Additional primer, paint and thinner ordered by Trade due to heavy primer neede…" at bounding box center [361, 597] width 357 height 36
type textarea "Additional primer, paint and thinner ordered by Trade due to heavy primer neede…"
click at [407, 530] on section "Repairs needed Prep, sand, mask and apply 2 coats of paint to the kitchen cabin…" at bounding box center [361, 412] width 378 height 237
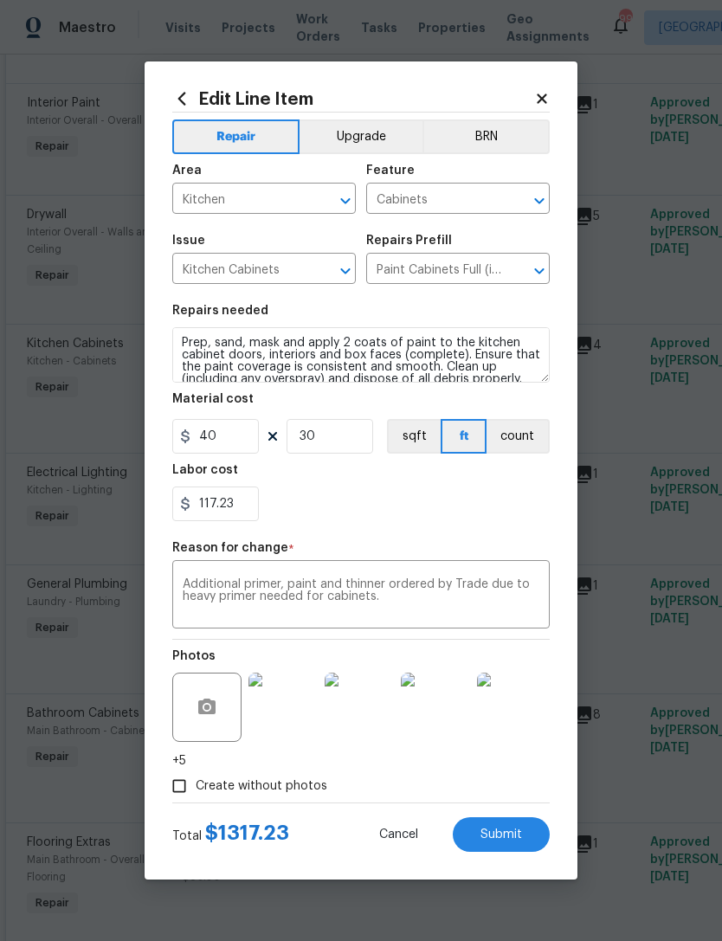
click at [419, 596] on textarea "Additional primer, paint and thinner ordered by Trade due to heavy primer neede…" at bounding box center [361, 597] width 357 height 36
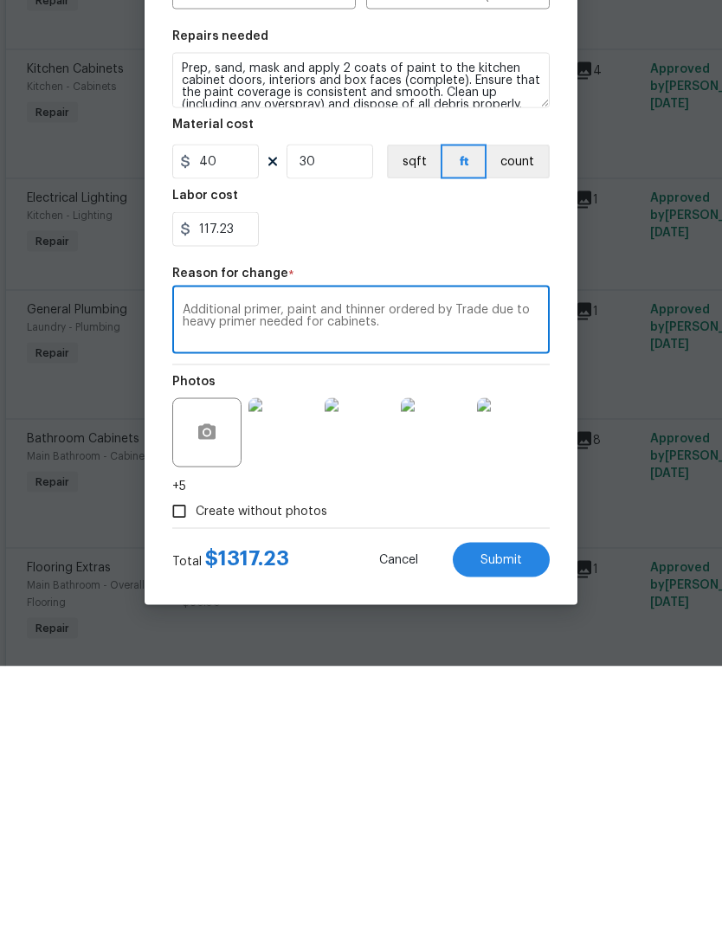
click at [512, 829] on span "Submit" at bounding box center [502, 835] width 42 height 13
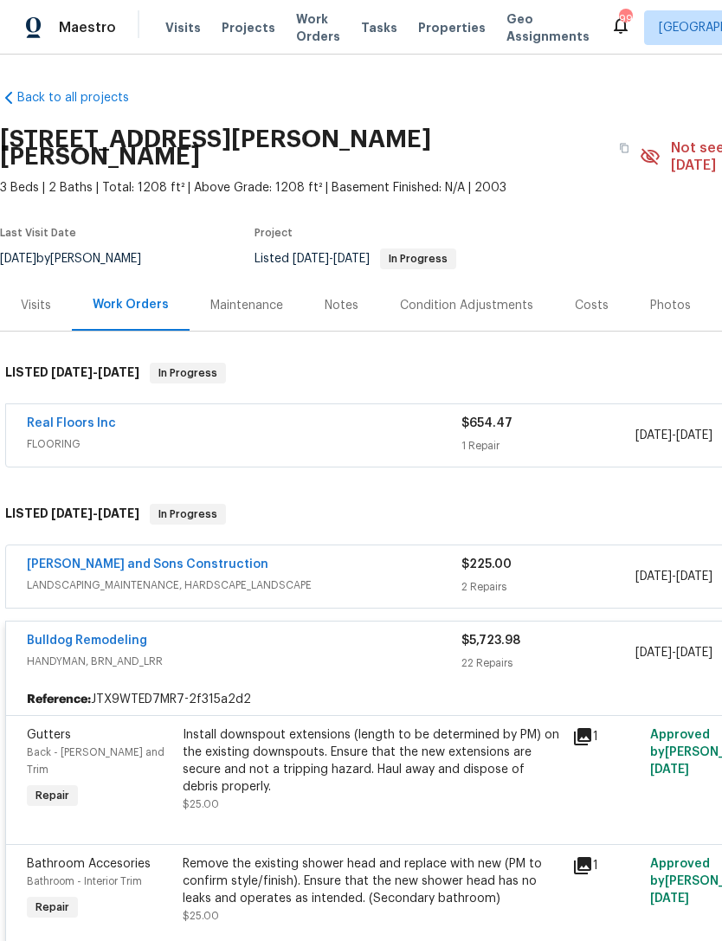
scroll to position [0, 0]
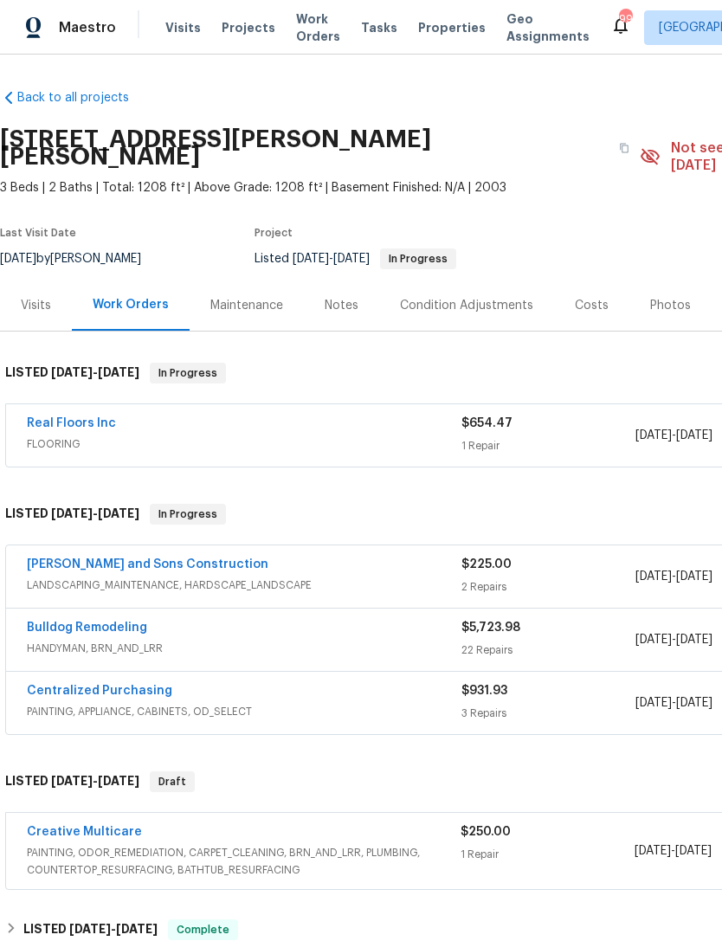
click at [376, 619] on div "Bulldog Remodeling" at bounding box center [244, 629] width 435 height 21
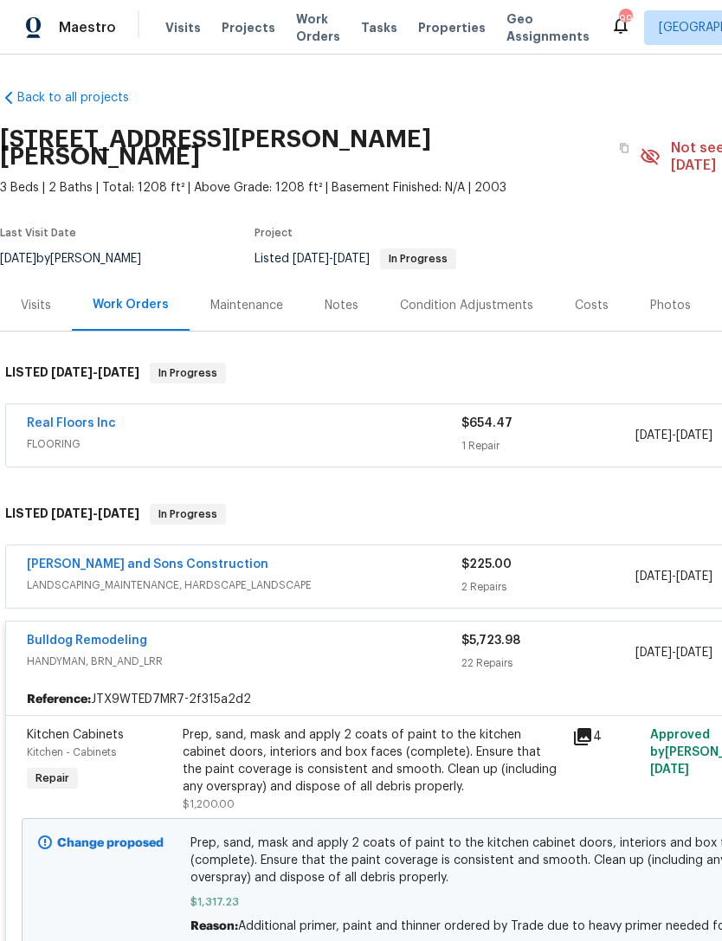
click at [41, 297] on div "Visits" at bounding box center [36, 305] width 30 height 17
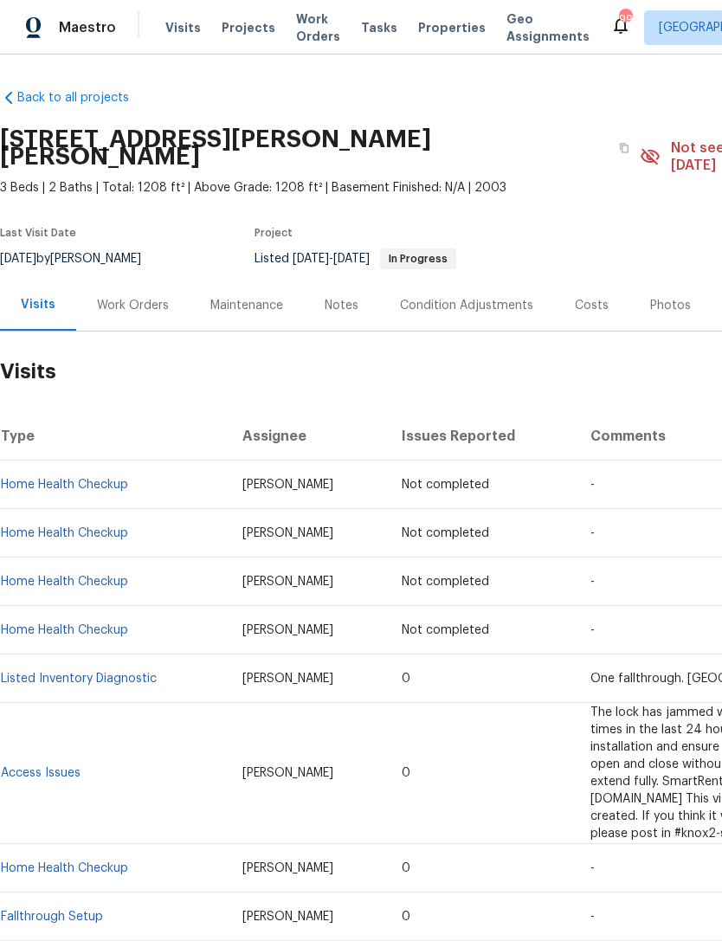
click at [161, 297] on div "Work Orders" at bounding box center [133, 305] width 72 height 17
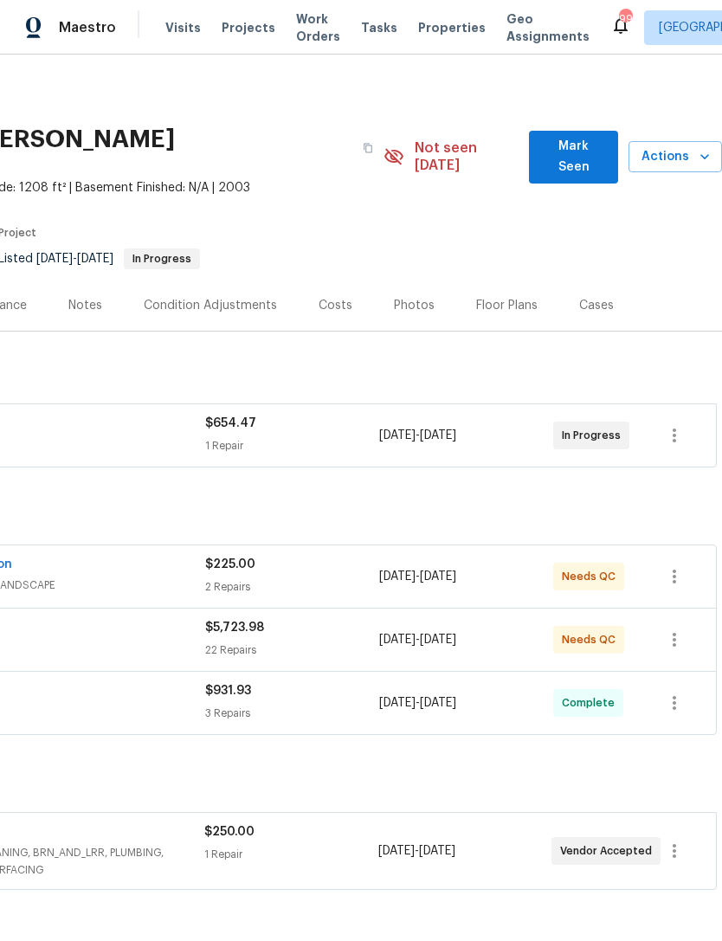
scroll to position [0, 256]
click at [586, 148] on span "Mark Seen" at bounding box center [573, 157] width 61 height 42
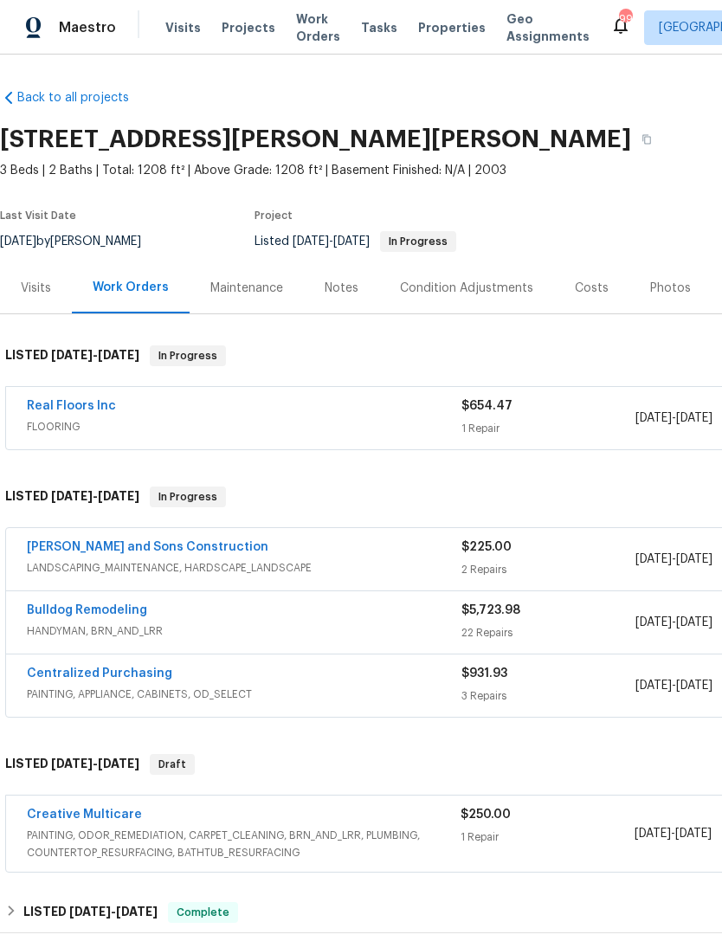
scroll to position [0, 0]
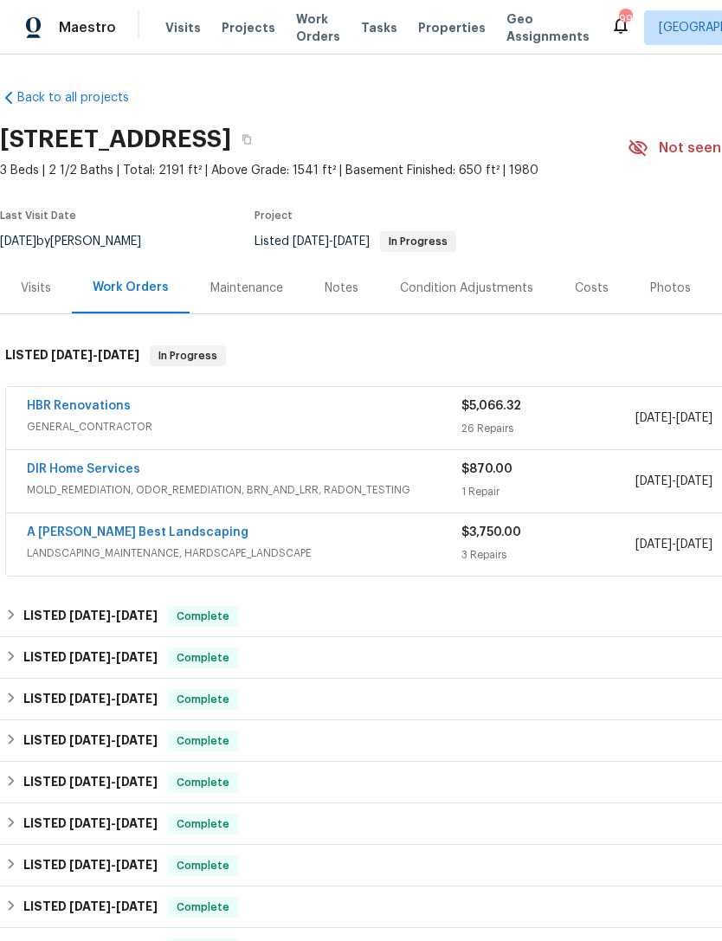
click at [110, 404] on link "HBR Renovations" at bounding box center [79, 406] width 104 height 12
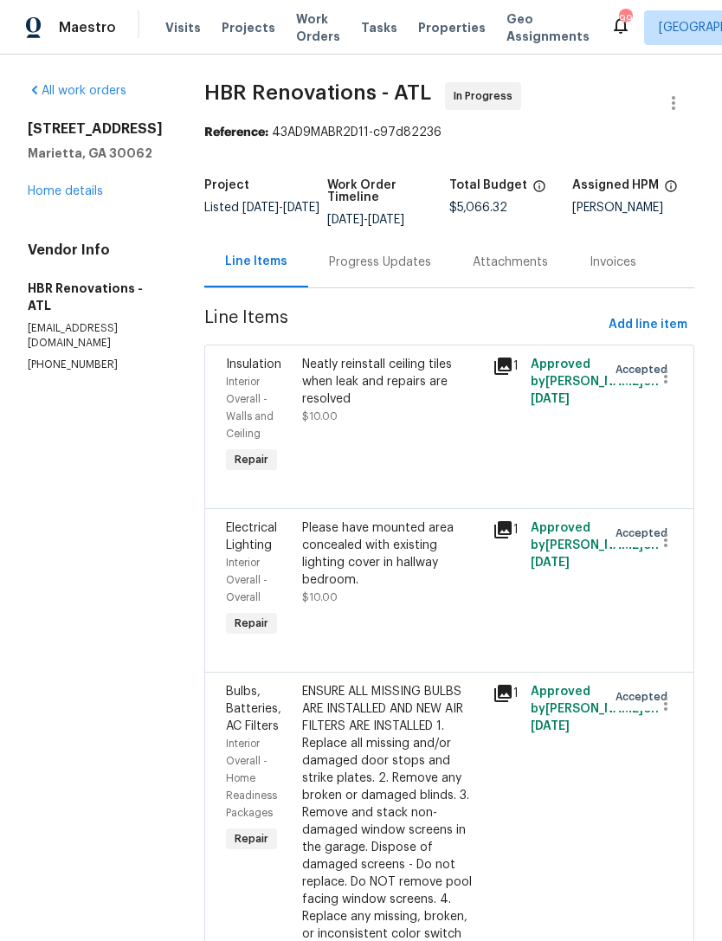
click at [387, 268] on div "Progress Updates" at bounding box center [380, 262] width 102 height 17
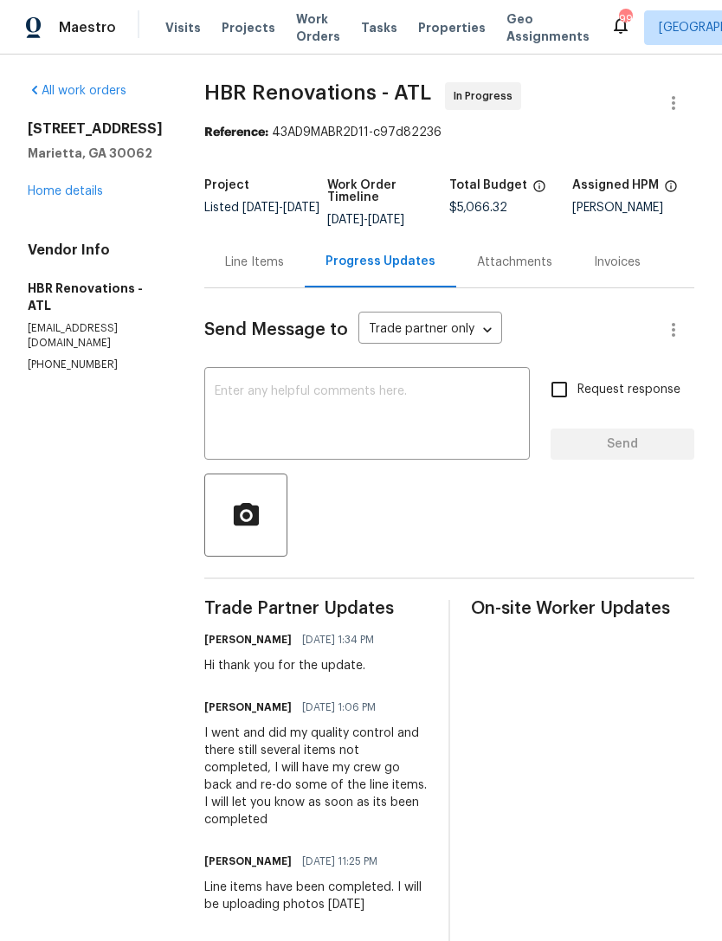
click at [421, 413] on textarea at bounding box center [367, 415] width 305 height 61
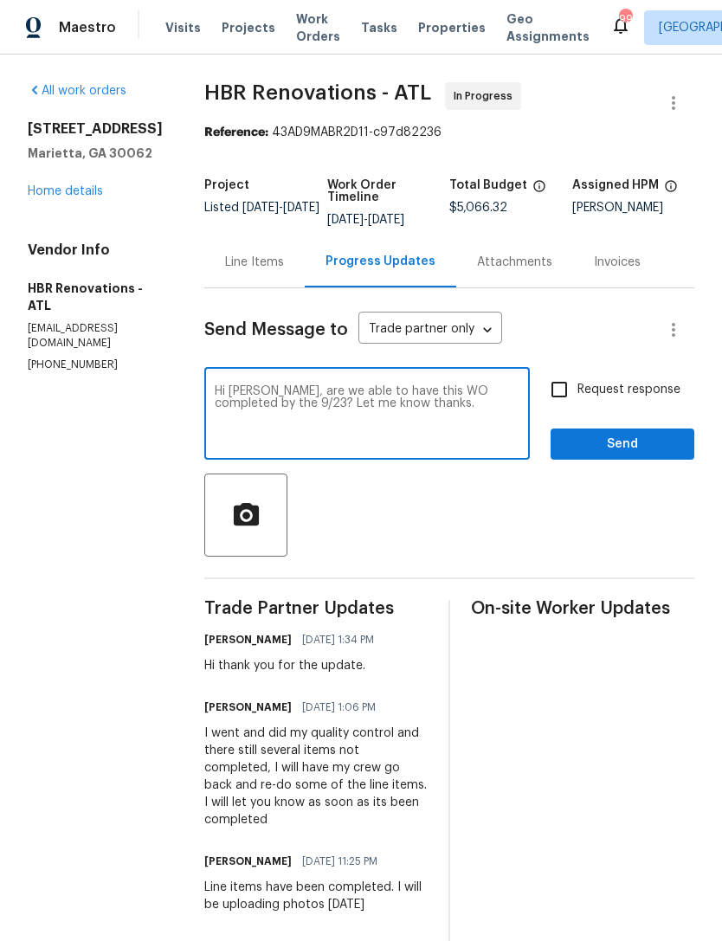
click at [266, 388] on textarea "Hi Wendy, are we able to have this WO completed by the 9/23? Let me know thanks." at bounding box center [367, 415] width 305 height 61
type textarea "Hi Wendy, are we able to have this WO completed by the 9/23? Let me know thanks."
click at [566, 389] on input "Request response" at bounding box center [559, 390] width 36 height 36
checkbox input "true"
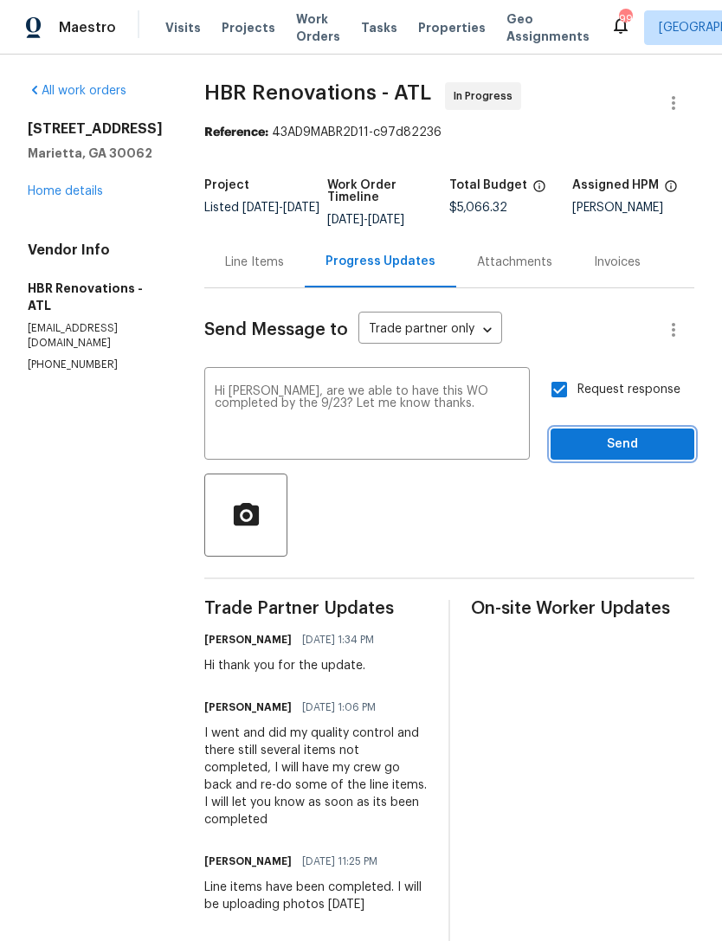
click at [632, 437] on span "Send" at bounding box center [623, 445] width 116 height 22
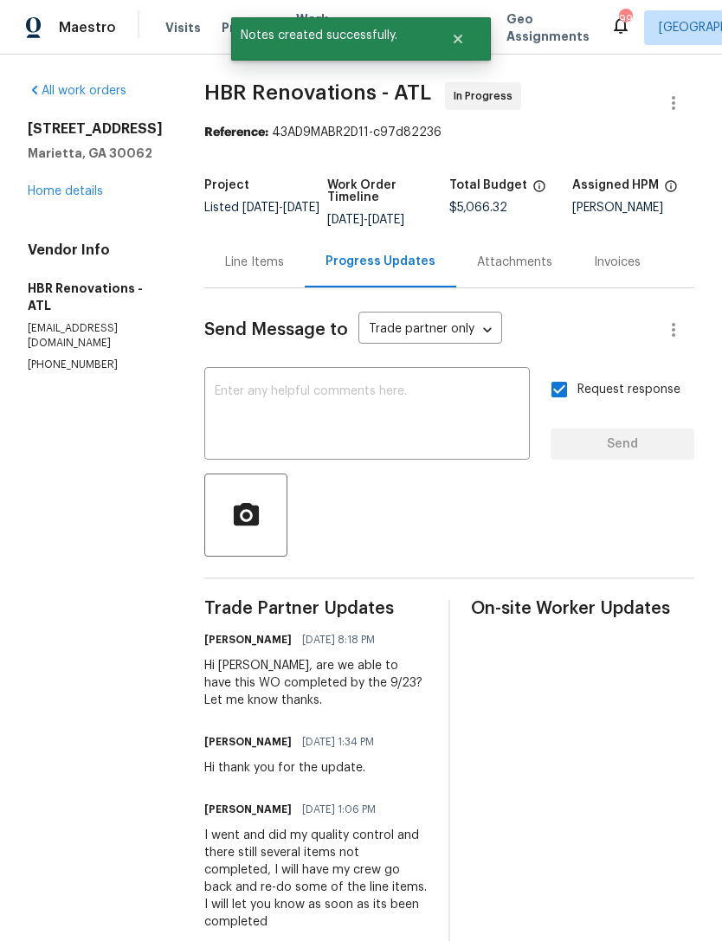
click at [95, 197] on link "Home details" at bounding box center [65, 191] width 75 height 12
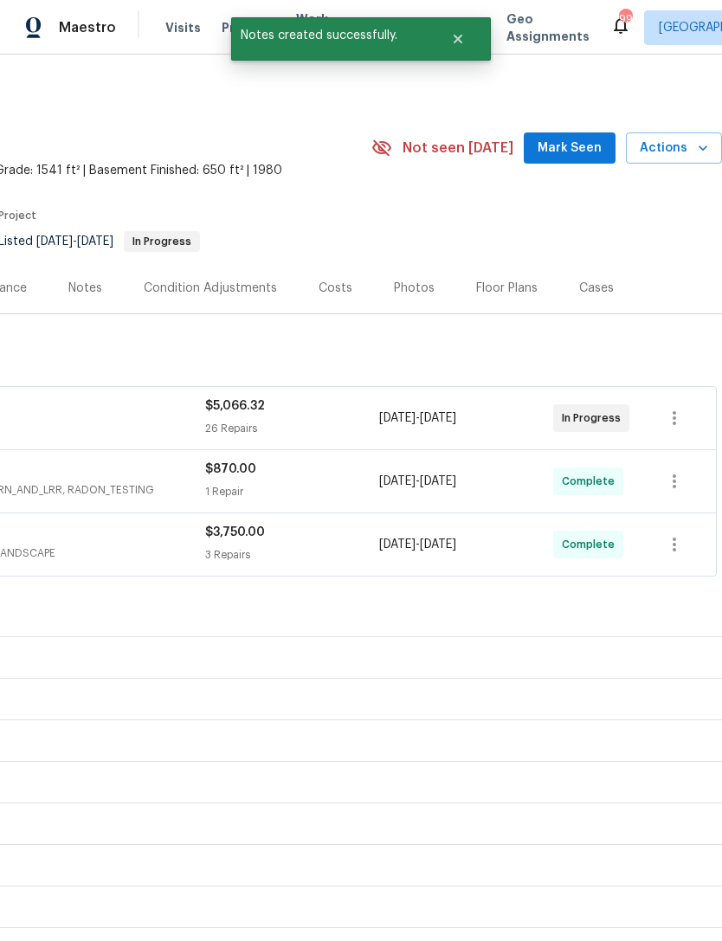
scroll to position [0, 256]
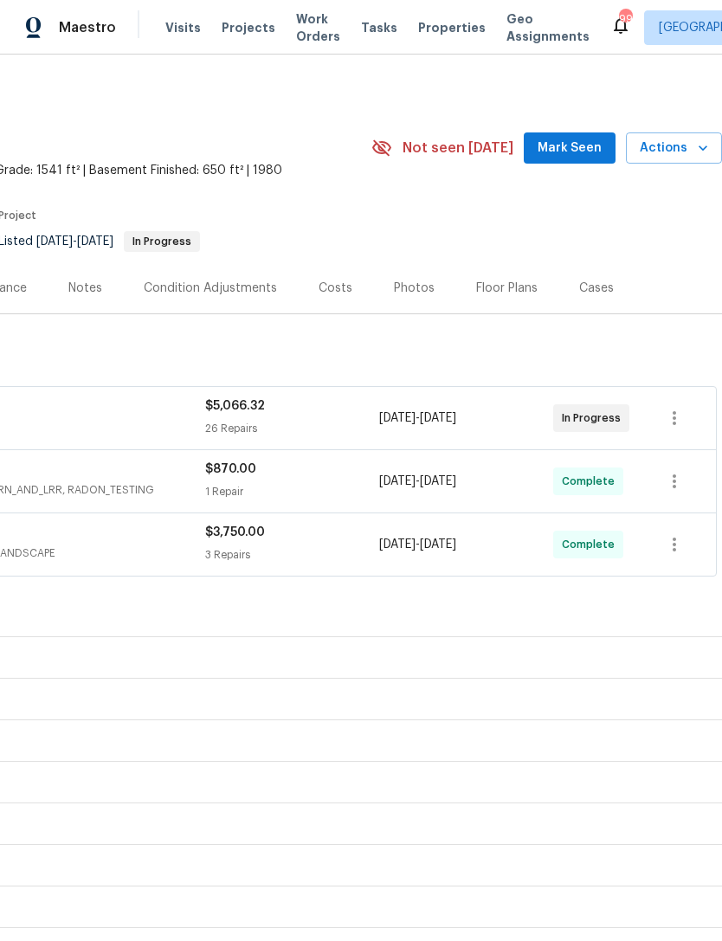
click at [575, 145] on span "Mark Seen" at bounding box center [570, 149] width 64 height 22
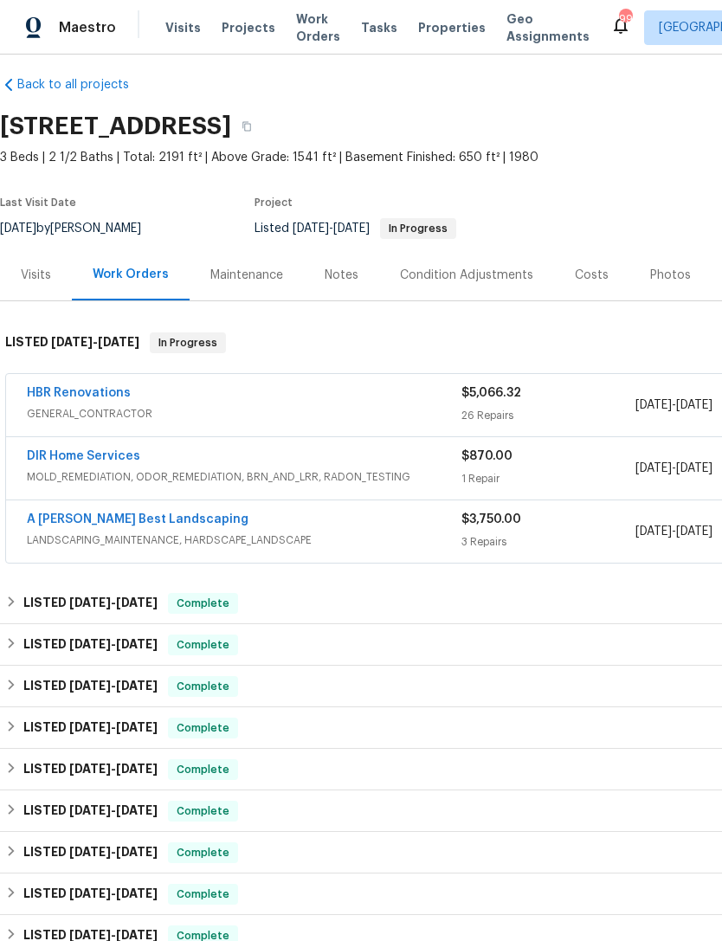
scroll to position [14, 0]
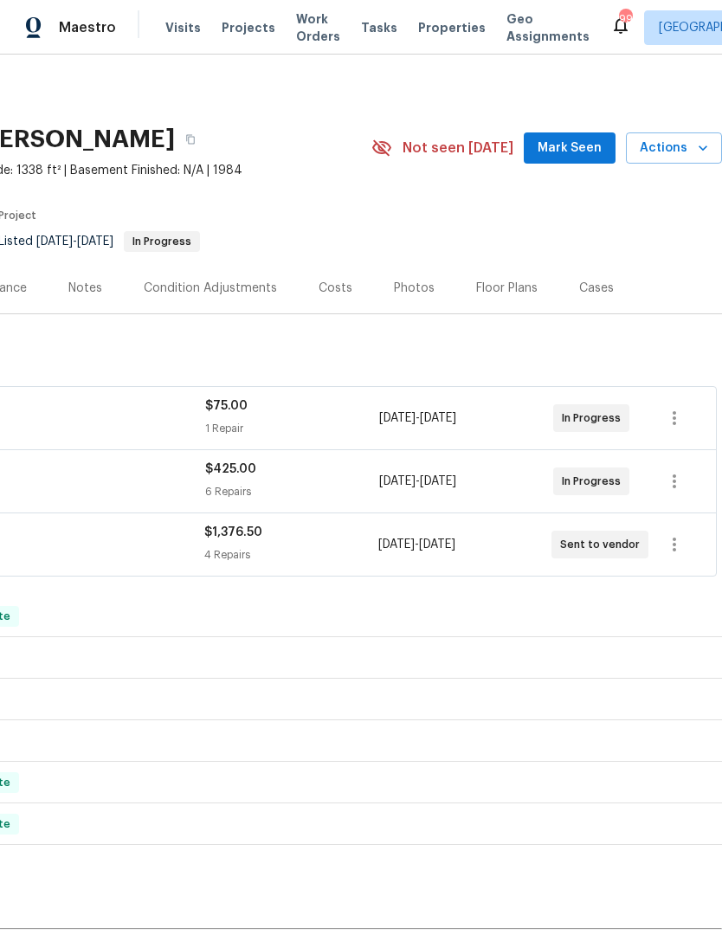
scroll to position [0, 256]
click at [573, 144] on span "Mark Seen" at bounding box center [570, 149] width 64 height 22
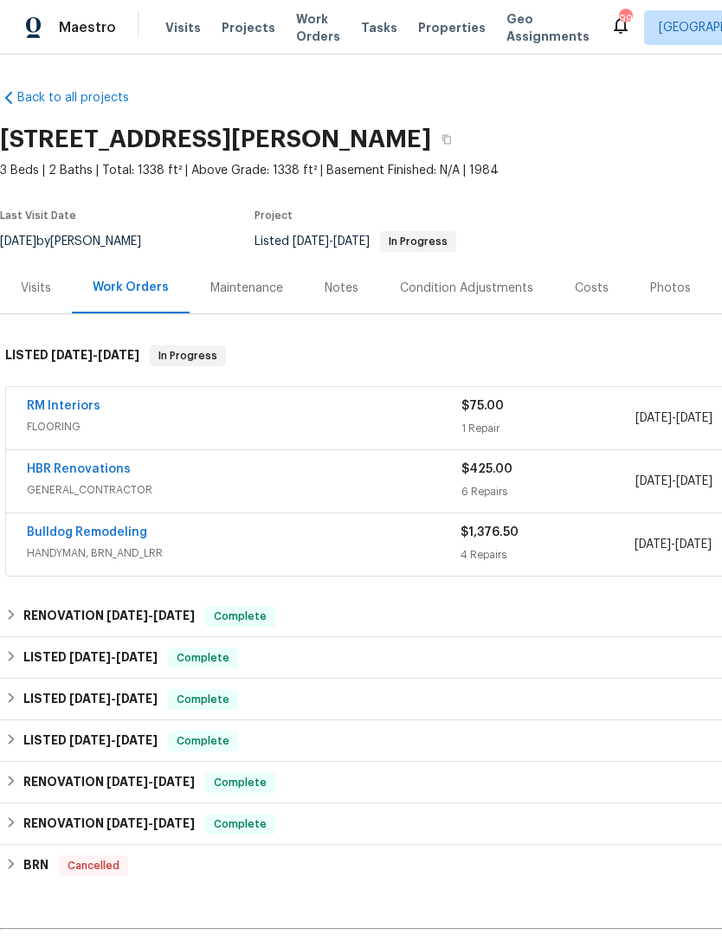
scroll to position [0, 0]
click at [117, 536] on link "Bulldog Remodeling" at bounding box center [87, 533] width 120 height 12
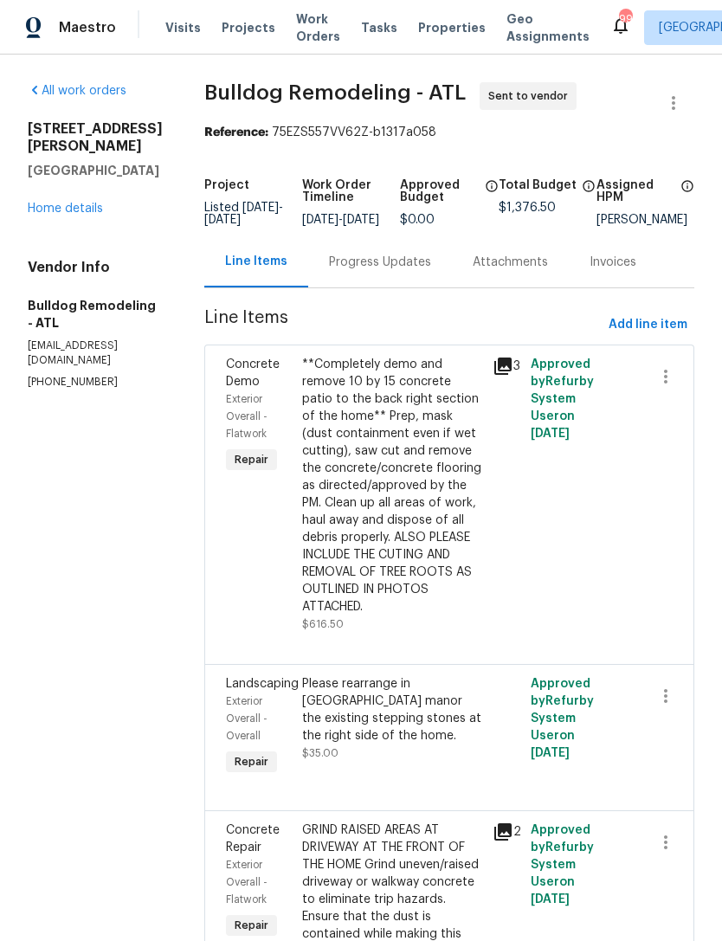
click at [386, 271] on div "Progress Updates" at bounding box center [380, 262] width 102 height 17
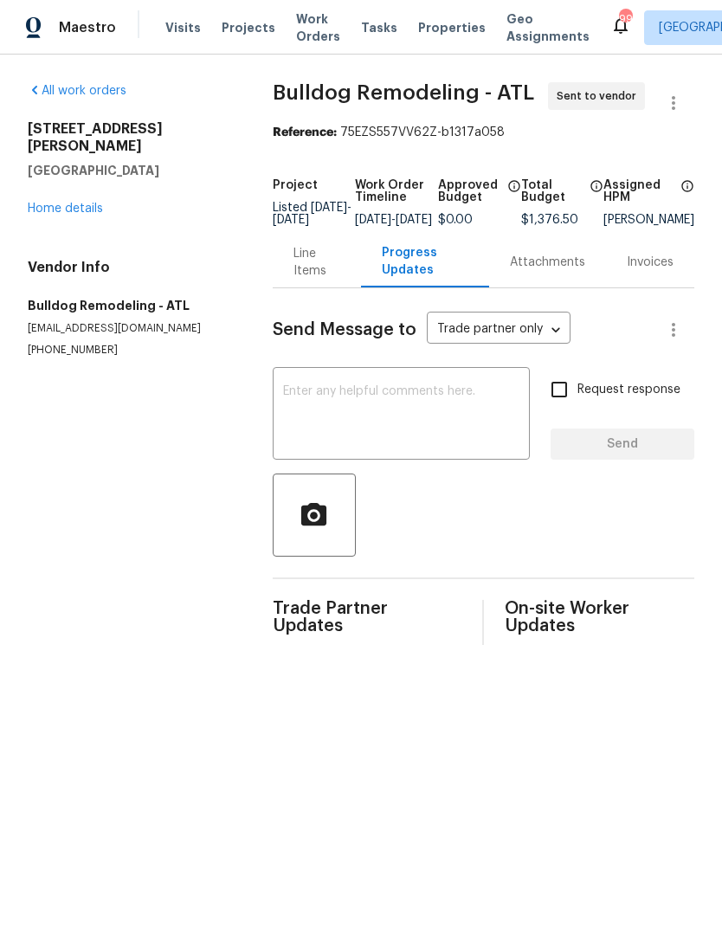
click at [450, 424] on textarea at bounding box center [401, 415] width 236 height 61
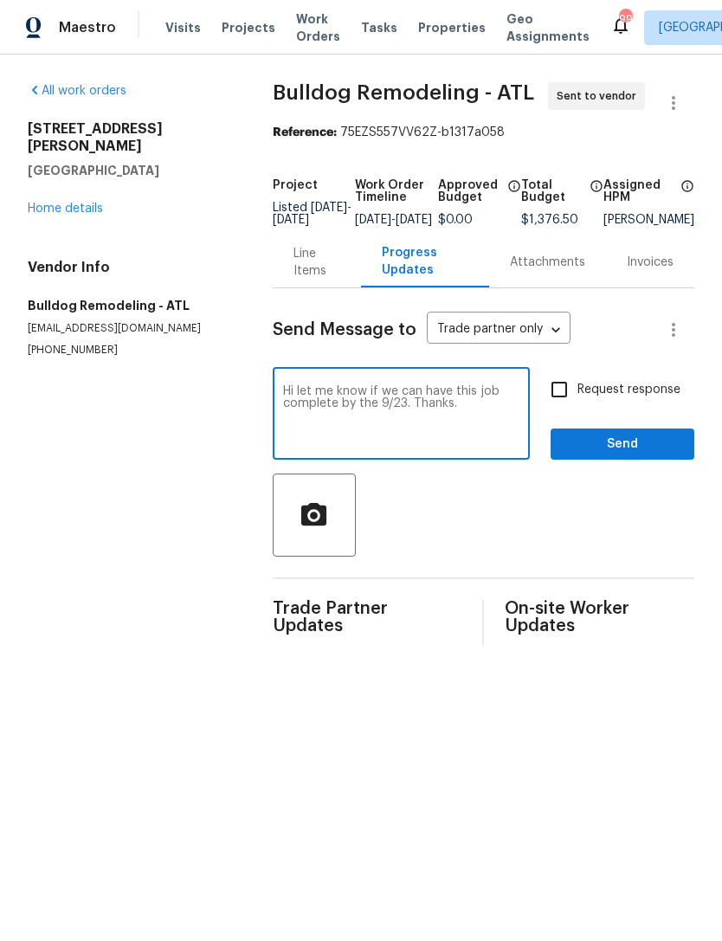
click at [287, 406] on textarea "Hi let me know if we can have this job complete by the 9/23. Thanks." at bounding box center [401, 415] width 236 height 61
type textarea "Hi let me know if we can have this job complete by the 9/23. Thanks."
click at [556, 391] on input "Request response" at bounding box center [559, 390] width 36 height 36
checkbox input "true"
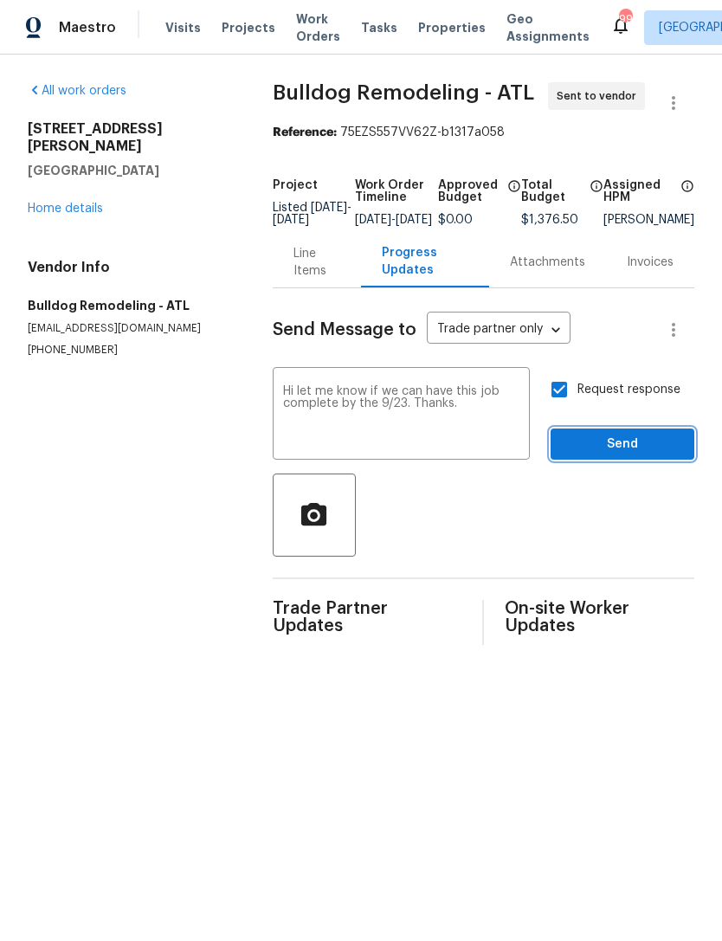
click at [622, 456] on span "Send" at bounding box center [623, 445] width 116 height 22
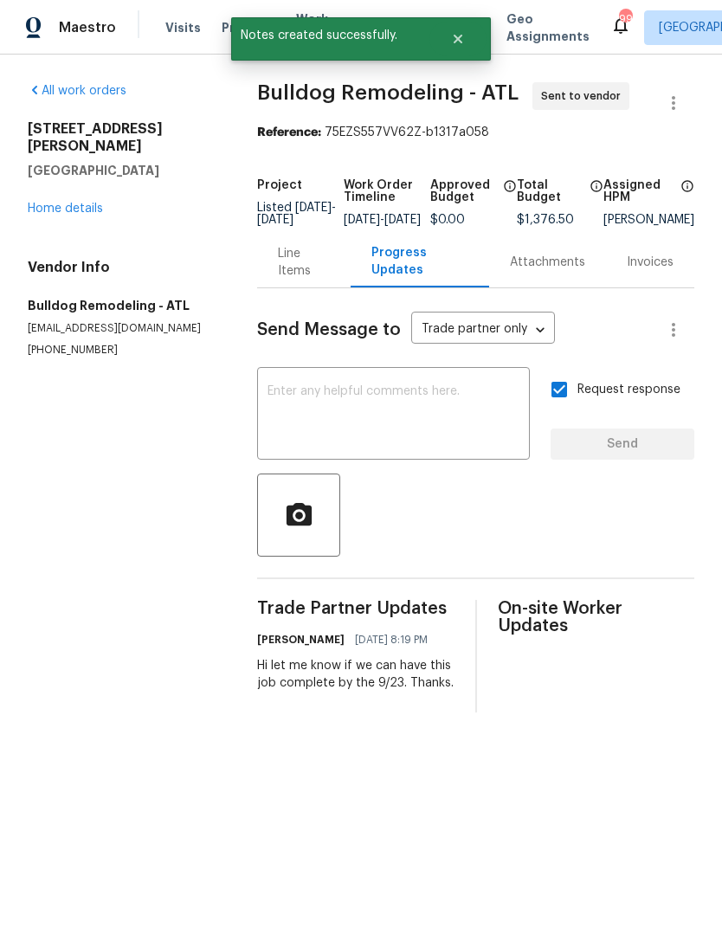
click at [76, 179] on div "4095 Maxanne Dr NW Kennesaw, GA 30144 Home details" at bounding box center [122, 168] width 188 height 97
click at [22, 187] on div "All work orders 4095 Maxanne Dr NW Kennesaw, GA 30144 Home details Vendor Info …" at bounding box center [361, 398] width 722 height 686
click at [74, 203] on link "Home details" at bounding box center [65, 209] width 75 height 12
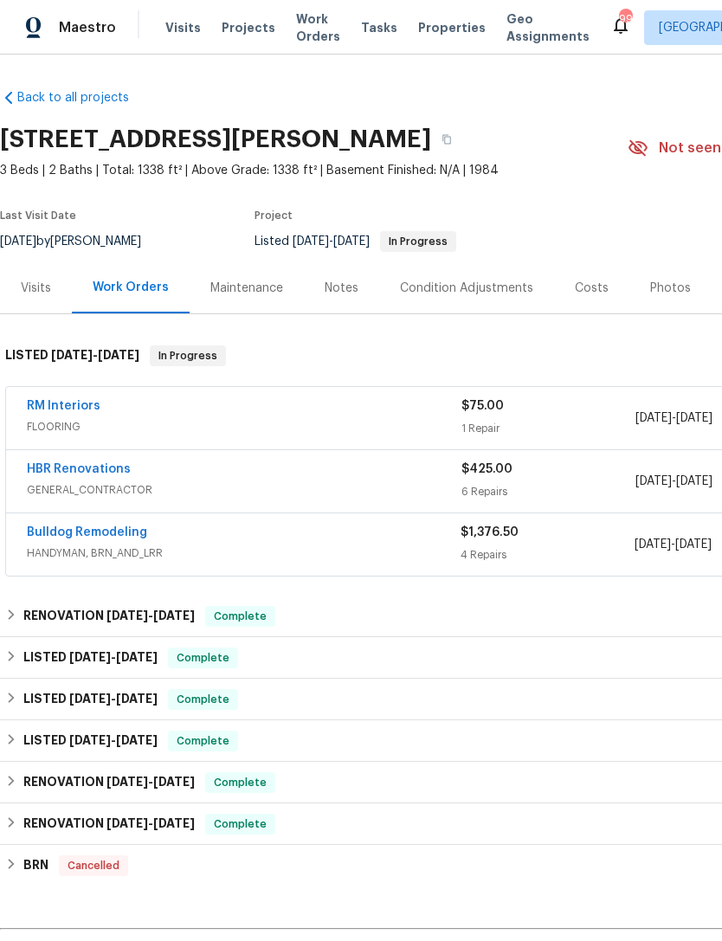
click at [91, 475] on link "HBR Renovations" at bounding box center [79, 469] width 104 height 12
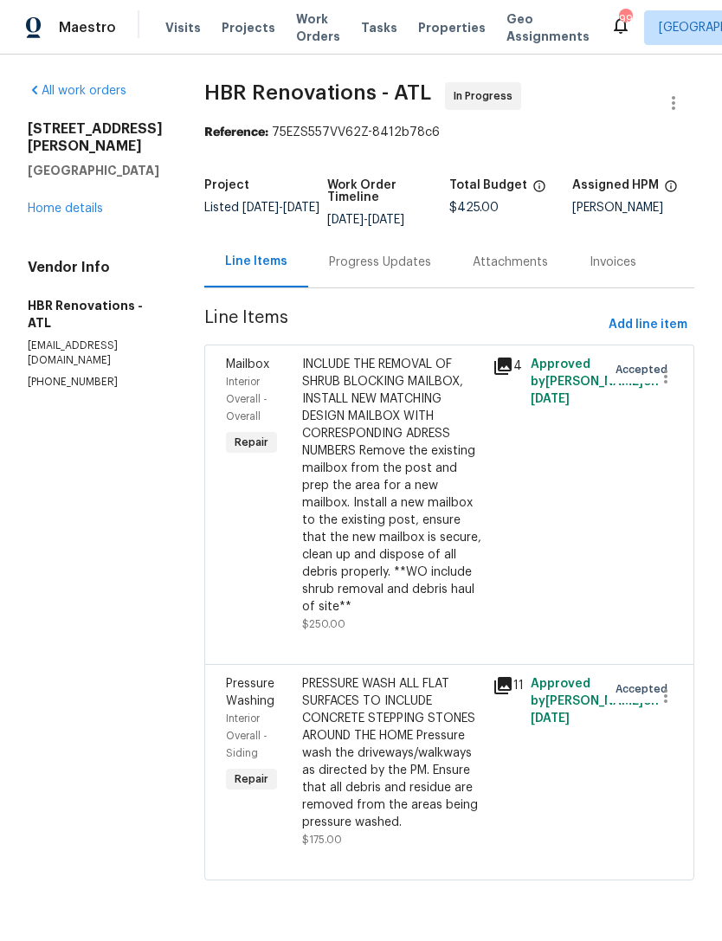
click at [376, 263] on div "Progress Updates" at bounding box center [380, 262] width 102 height 17
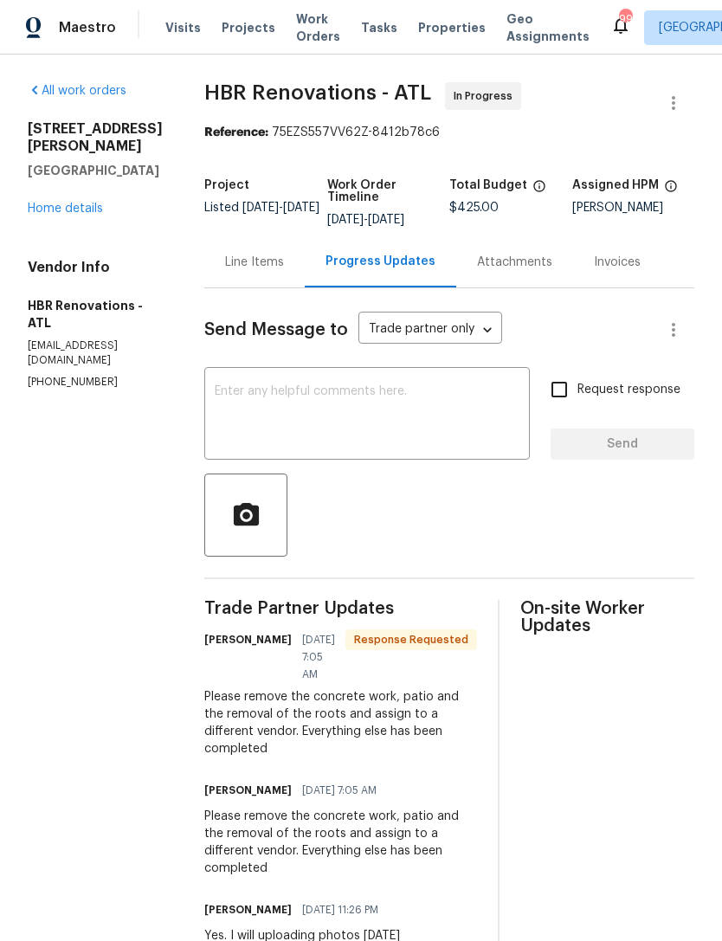
click at [432, 400] on textarea at bounding box center [367, 415] width 305 height 61
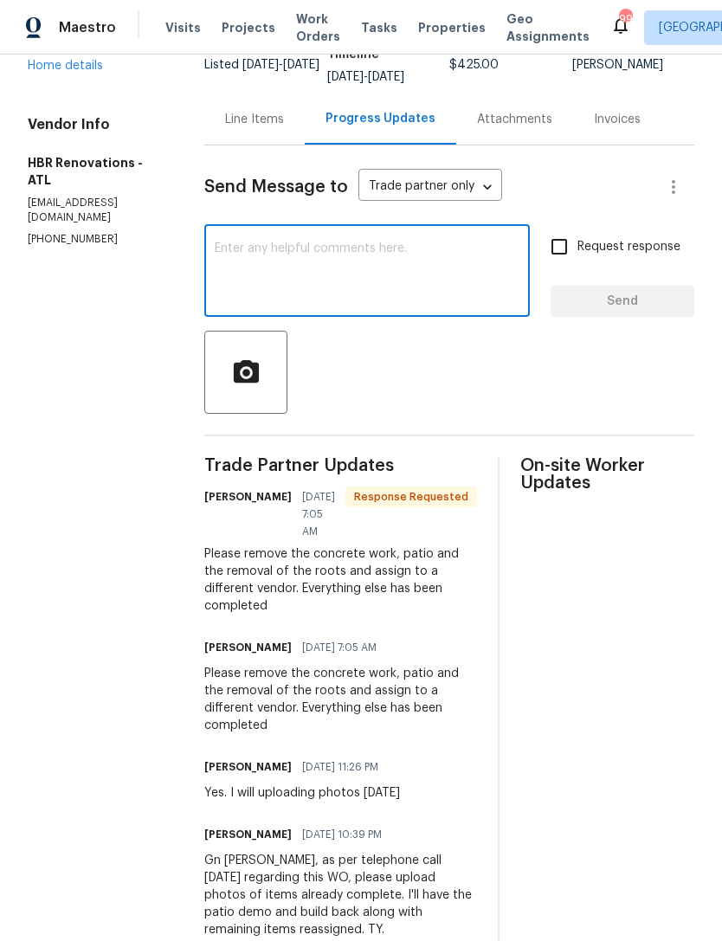
scroll to position [142, 0]
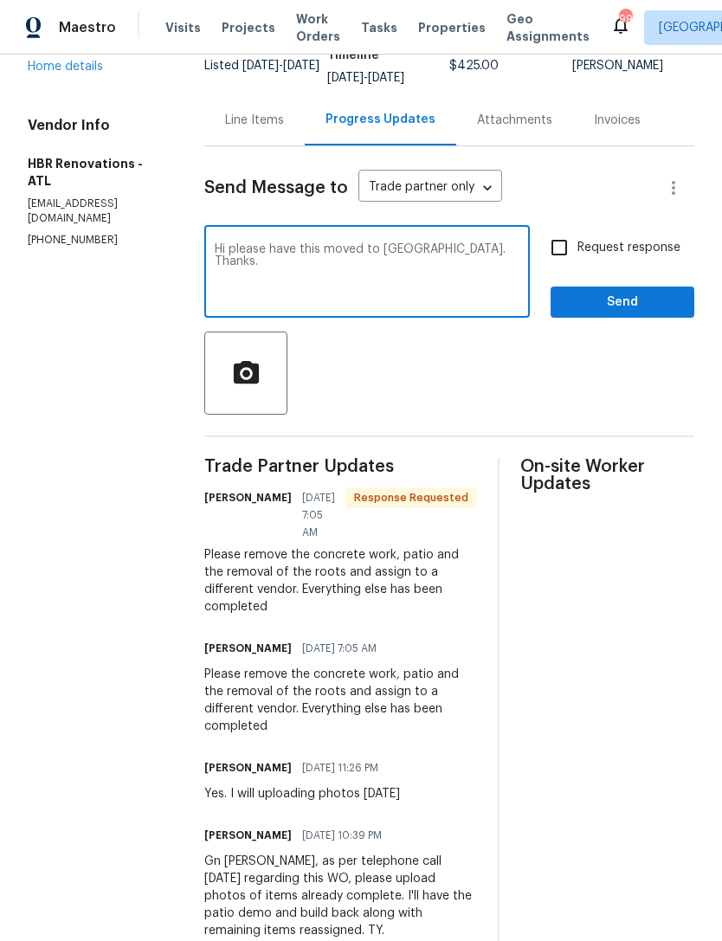
click at [224, 255] on textarea "Hi please have this moved to QC. Thanks." at bounding box center [367, 273] width 305 height 61
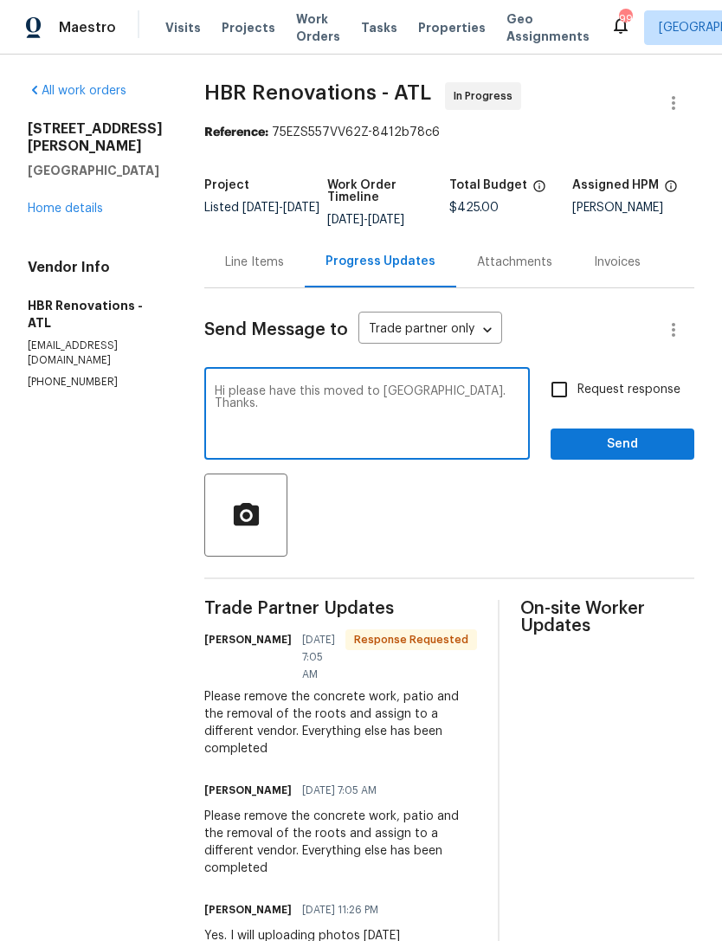
scroll to position [0, 0]
type textarea "Hi please have this moved to QC. Thanks."
click at [571, 386] on input "Request response" at bounding box center [559, 390] width 36 height 36
checkbox input "true"
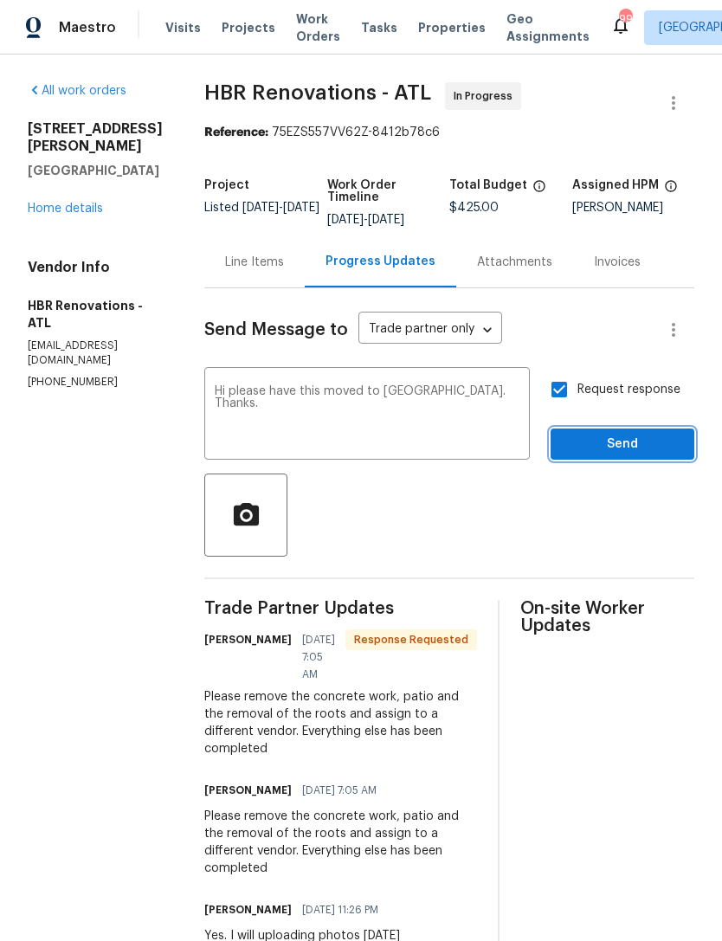
click at [641, 450] on span "Send" at bounding box center [623, 445] width 116 height 22
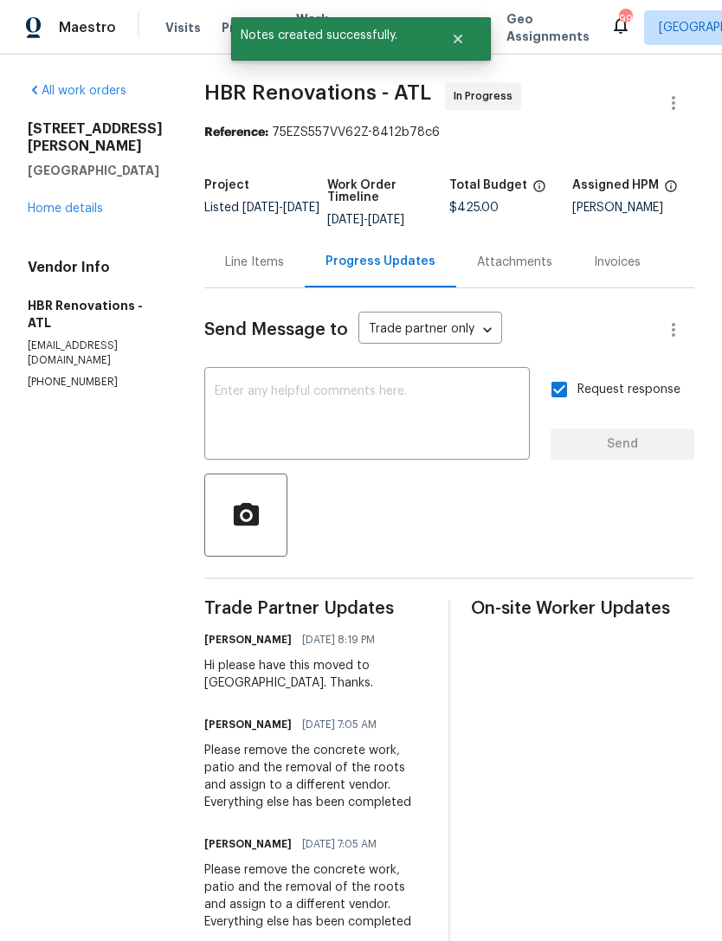
click at [72, 198] on div "4095 Maxanne Dr NW Kennesaw, GA 30144 Home details" at bounding box center [95, 168] width 135 height 97
click at [91, 198] on div "4095 Maxanne Dr NW Kennesaw, GA 30144 Home details" at bounding box center [95, 168] width 135 height 97
click at [80, 213] on link "Home details" at bounding box center [65, 209] width 75 height 12
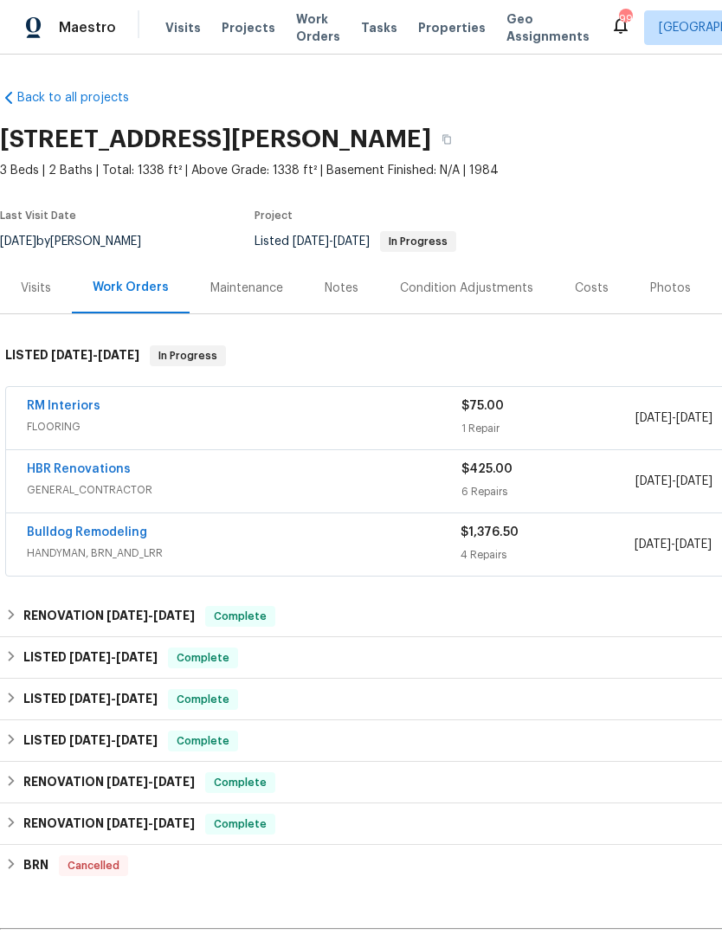
click at [36, 302] on div "Visits" at bounding box center [36, 287] width 72 height 51
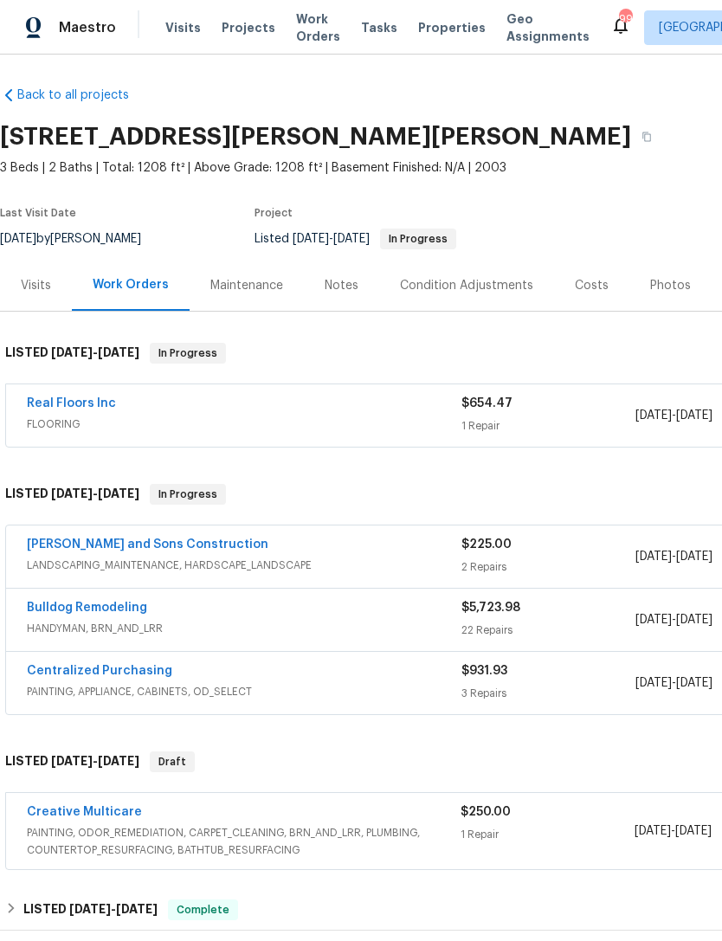
scroll to position [3, 0]
click at [74, 611] on link "Bulldog Remodeling" at bounding box center [87, 608] width 120 height 12
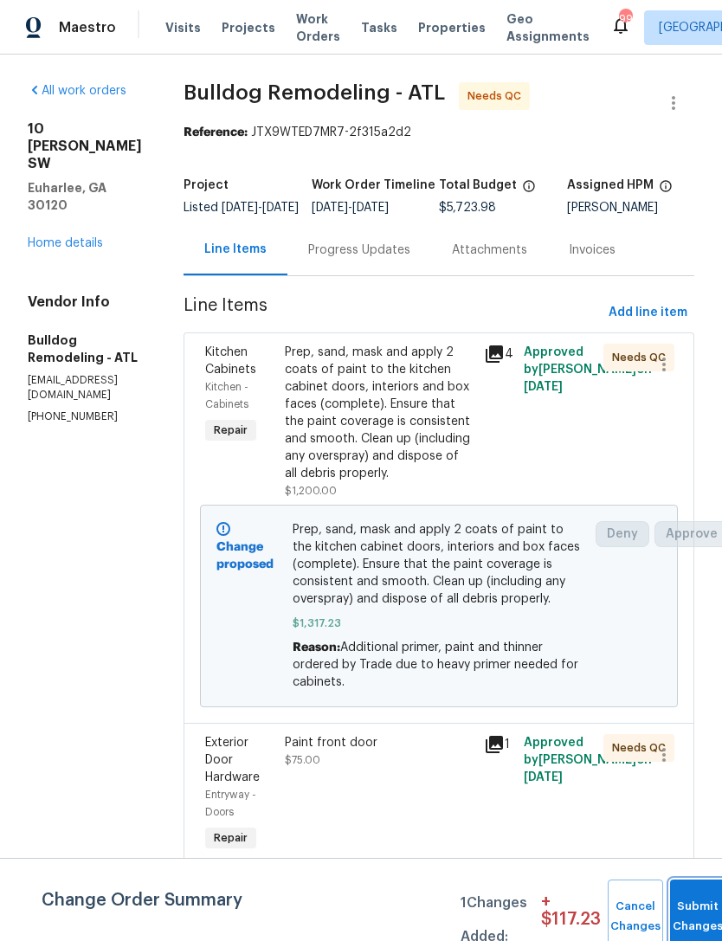
click at [696, 904] on button "Submit Changes" at bounding box center [697, 917] width 55 height 74
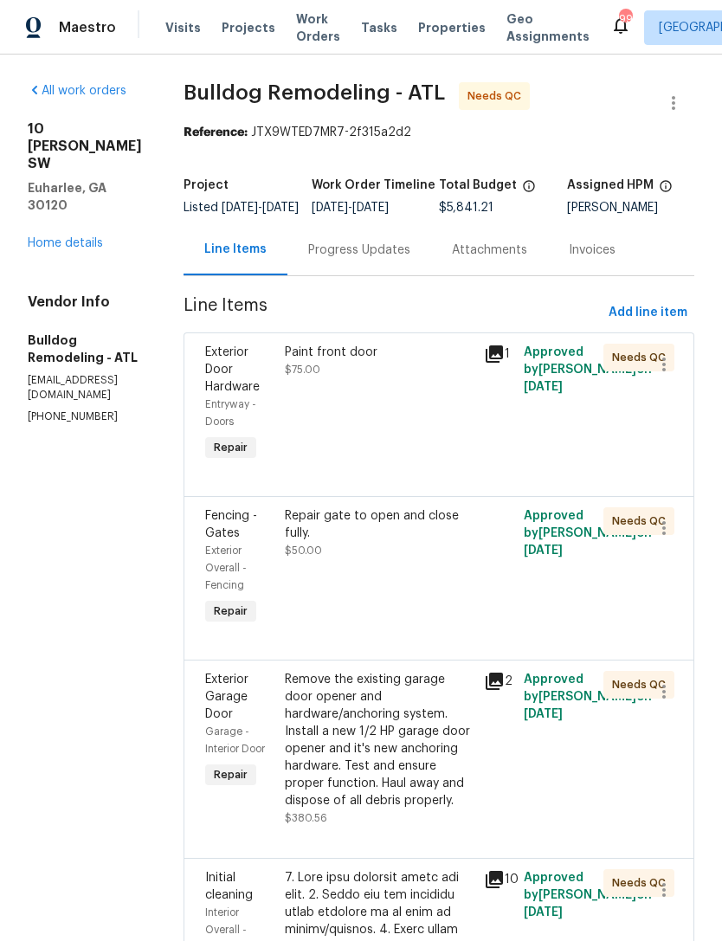
click at [78, 237] on link "Home details" at bounding box center [65, 243] width 75 height 12
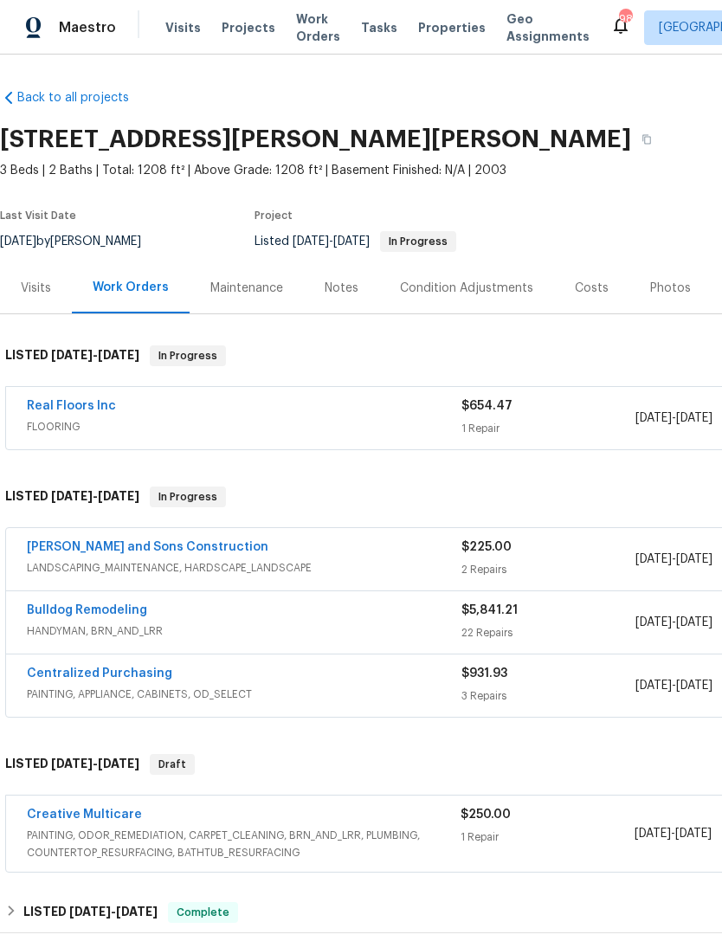
click at [110, 614] on link "Bulldog Remodeling" at bounding box center [87, 611] width 120 height 12
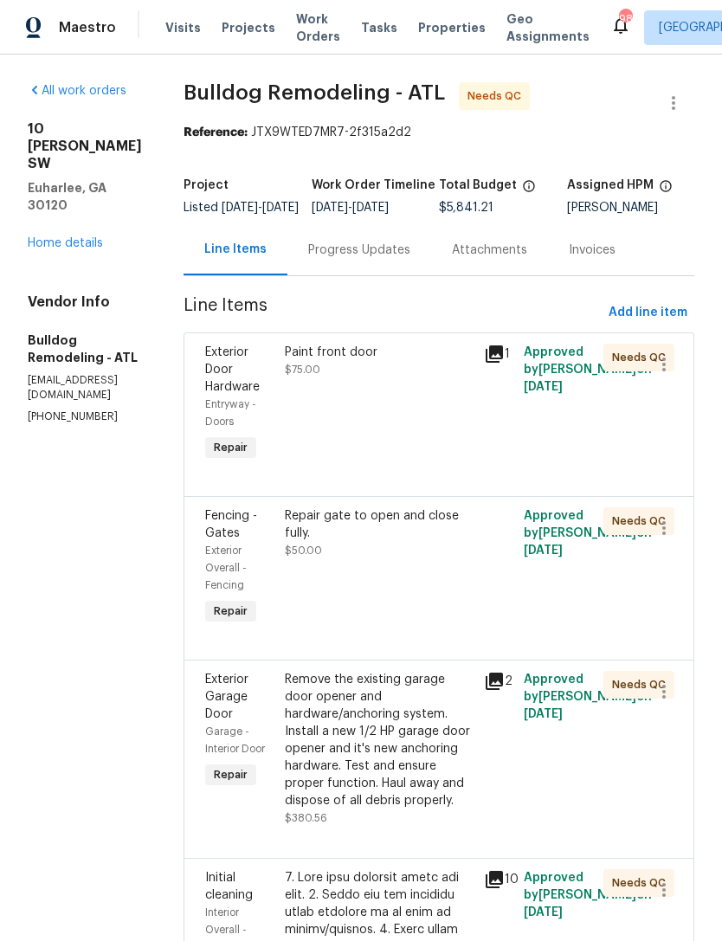
click at [379, 259] on div "Progress Updates" at bounding box center [359, 250] width 102 height 17
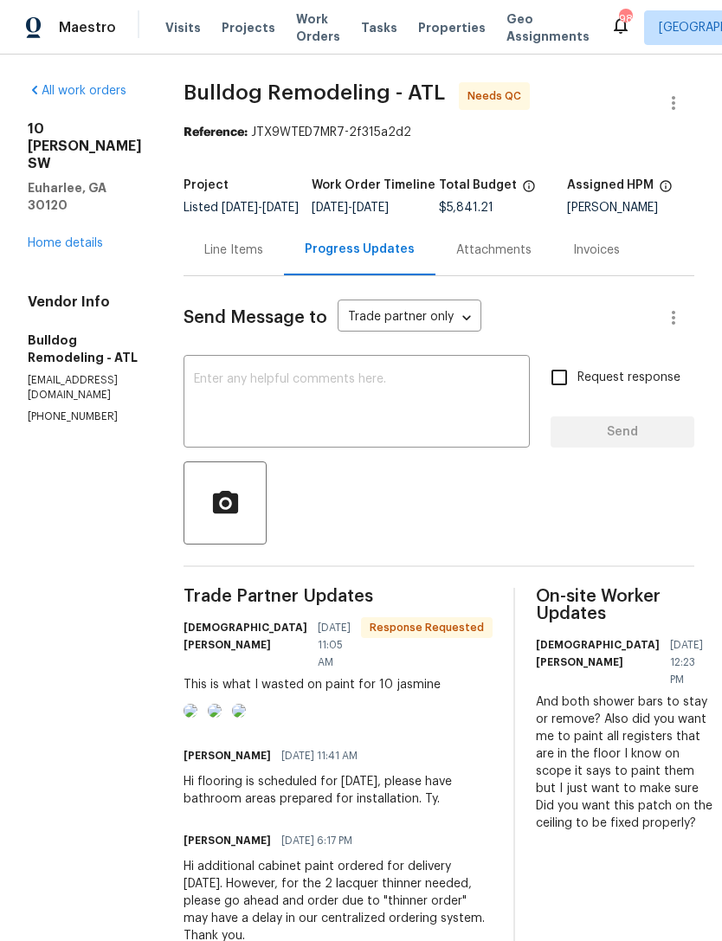
click at [355, 411] on textarea at bounding box center [357, 403] width 326 height 61
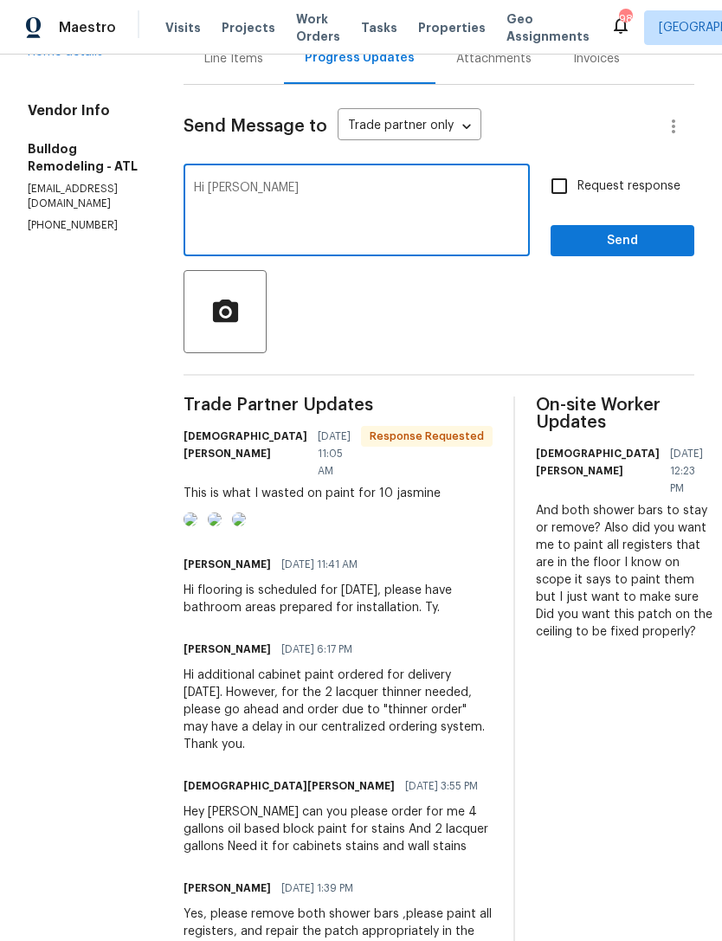
scroll to position [192, 0]
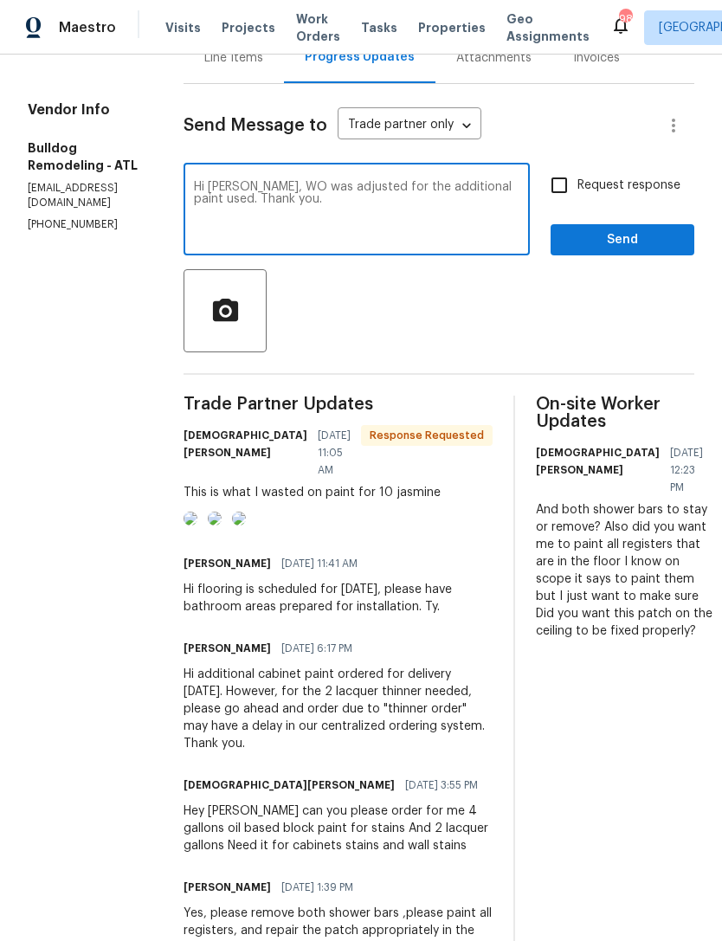
type textarea "Hi [PERSON_NAME], WO was adjusted for the additional paint used. Thank you."
click at [556, 204] on input "Request response" at bounding box center [559, 185] width 36 height 36
checkbox input "true"
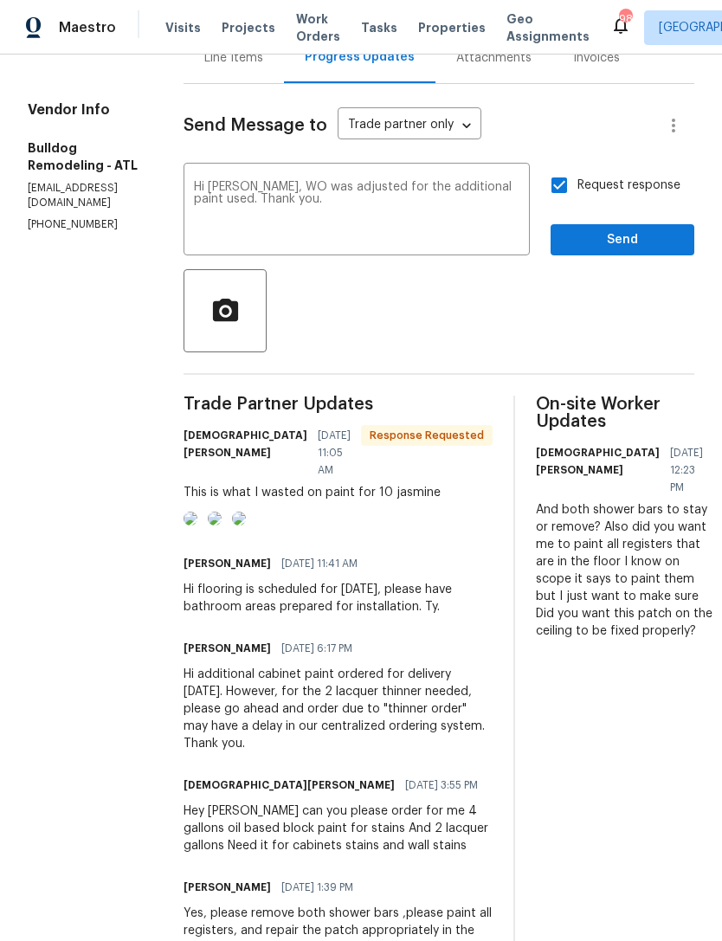
click at [510, 197] on textarea "Hi [PERSON_NAME], WO was adjusted for the additional paint used. Thank you." at bounding box center [357, 211] width 326 height 61
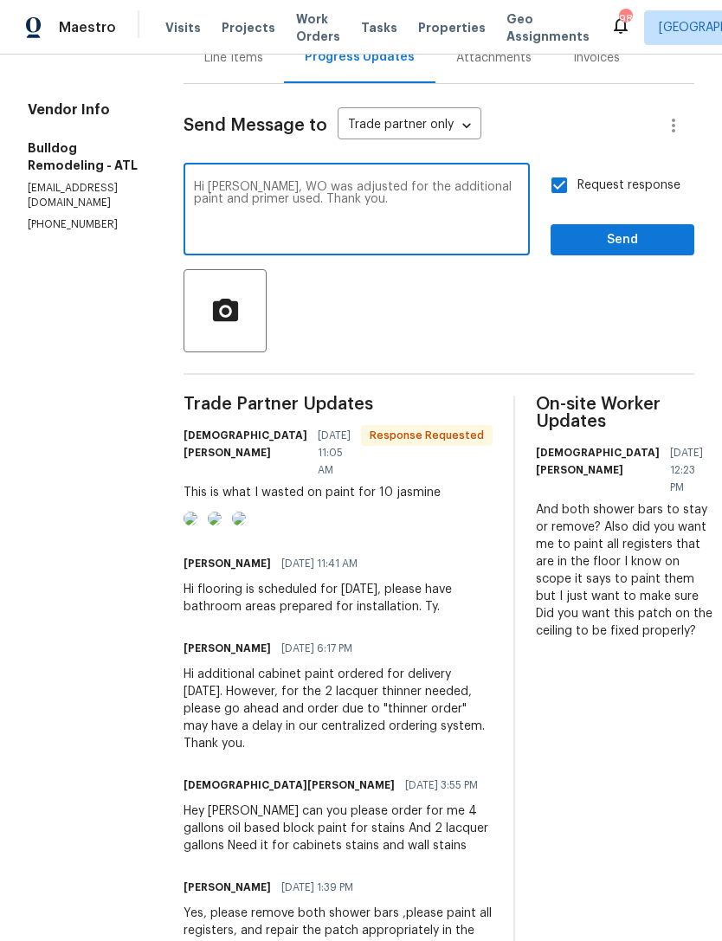
type textarea "Hi [PERSON_NAME], WO was adjusted for the additional paint and primer used. Tha…"
click at [625, 251] on span "Send" at bounding box center [623, 241] width 116 height 22
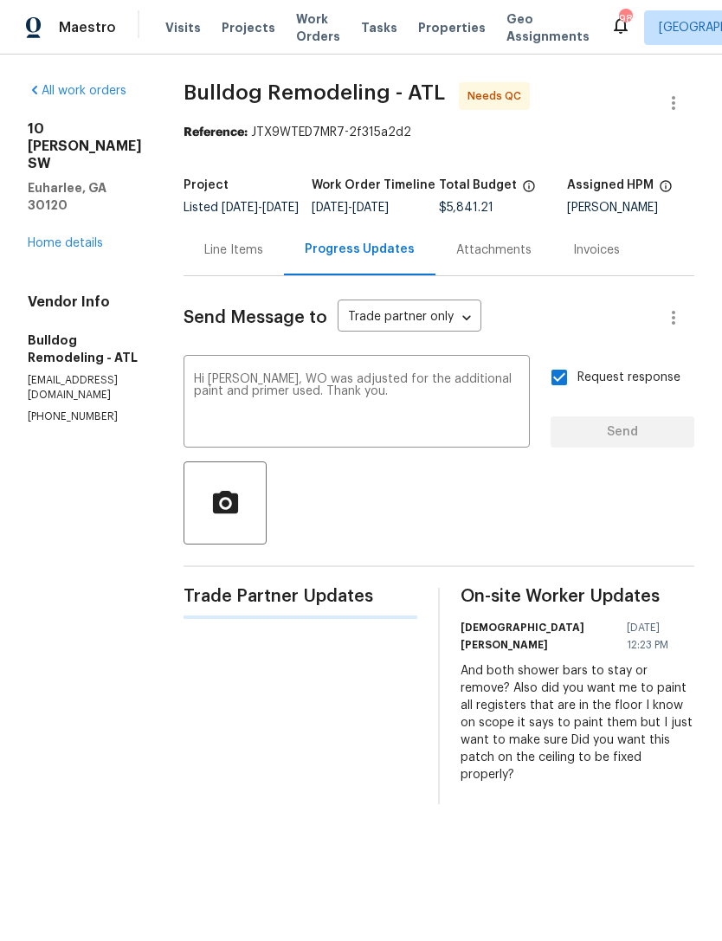
scroll to position [0, 0]
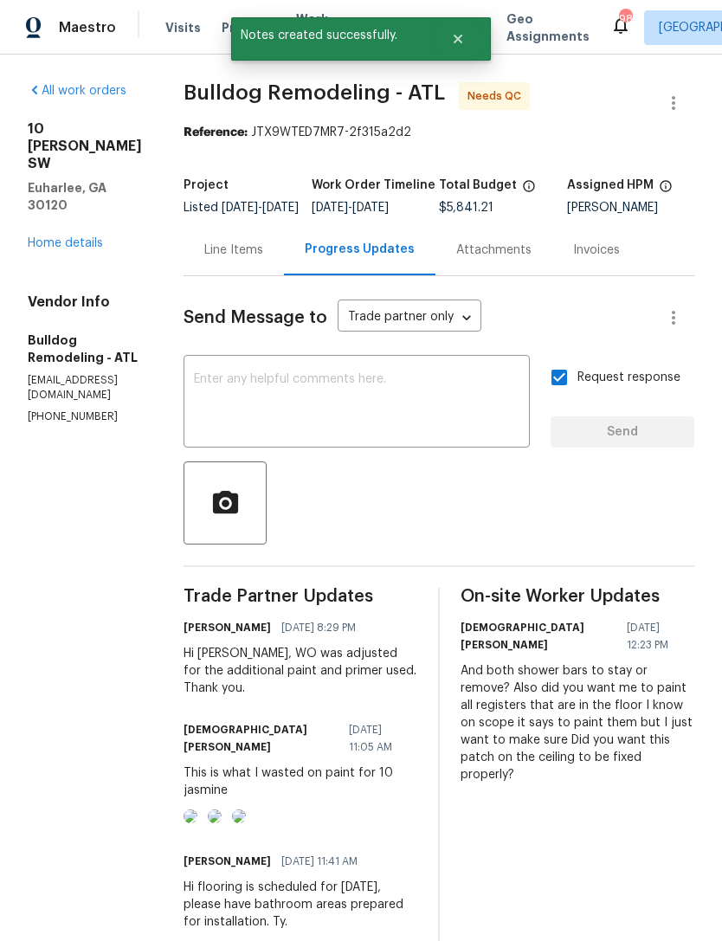
click at [92, 237] on link "Home details" at bounding box center [65, 243] width 75 height 12
